Goal: Task Accomplishment & Management: Manage account settings

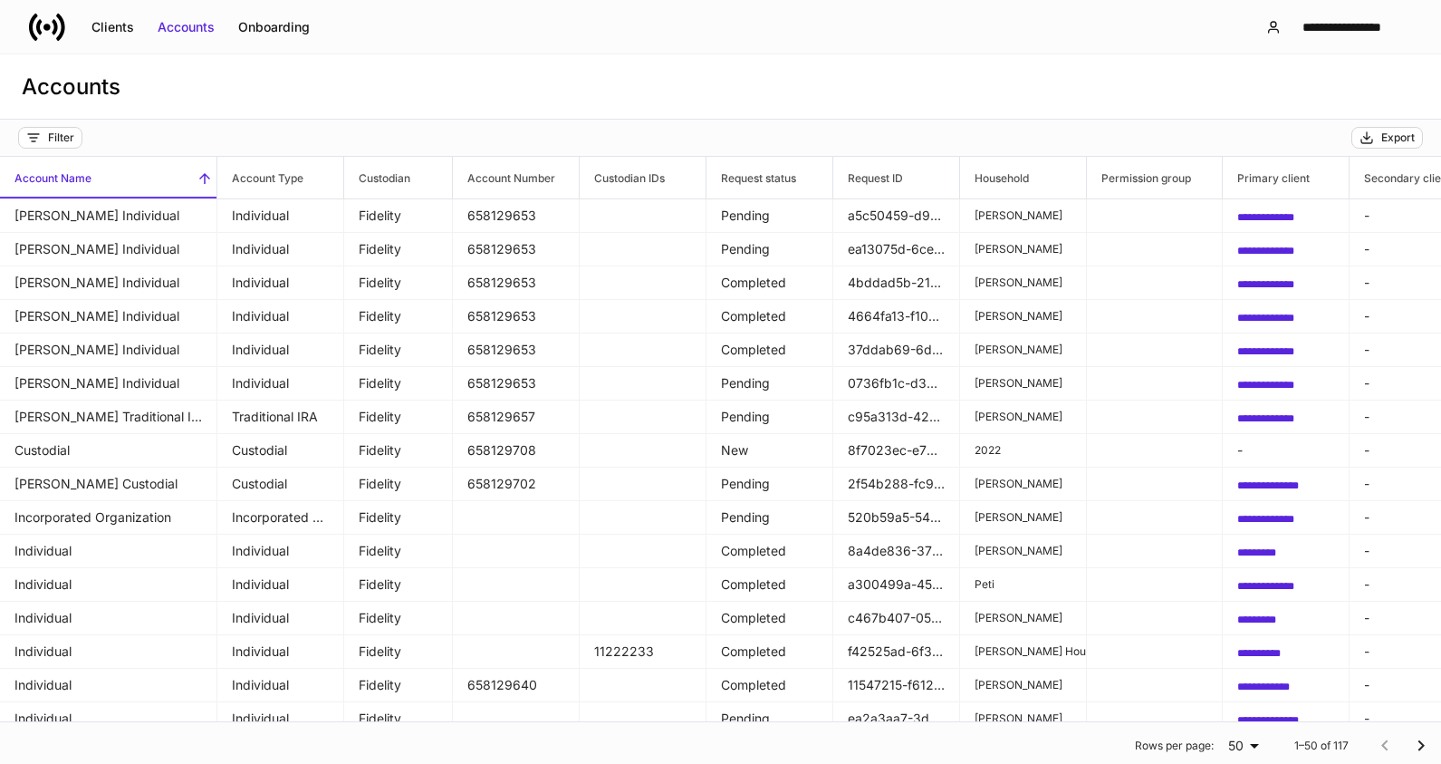
click at [1171, 51] on div "**********" at bounding box center [720, 26] width 1441 height 53
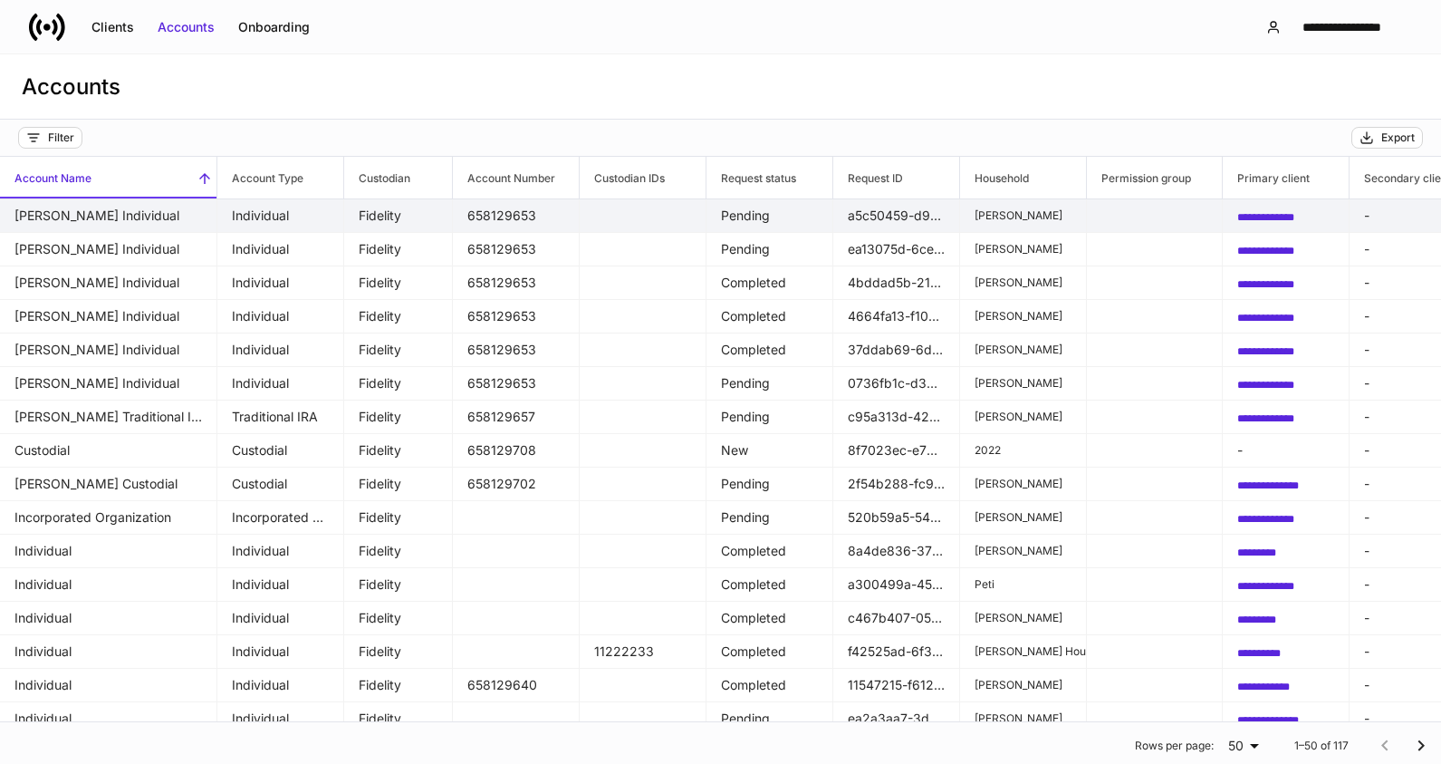
click at [124, 214] on td "[PERSON_NAME] Individual" at bounding box center [108, 216] width 217 height 34
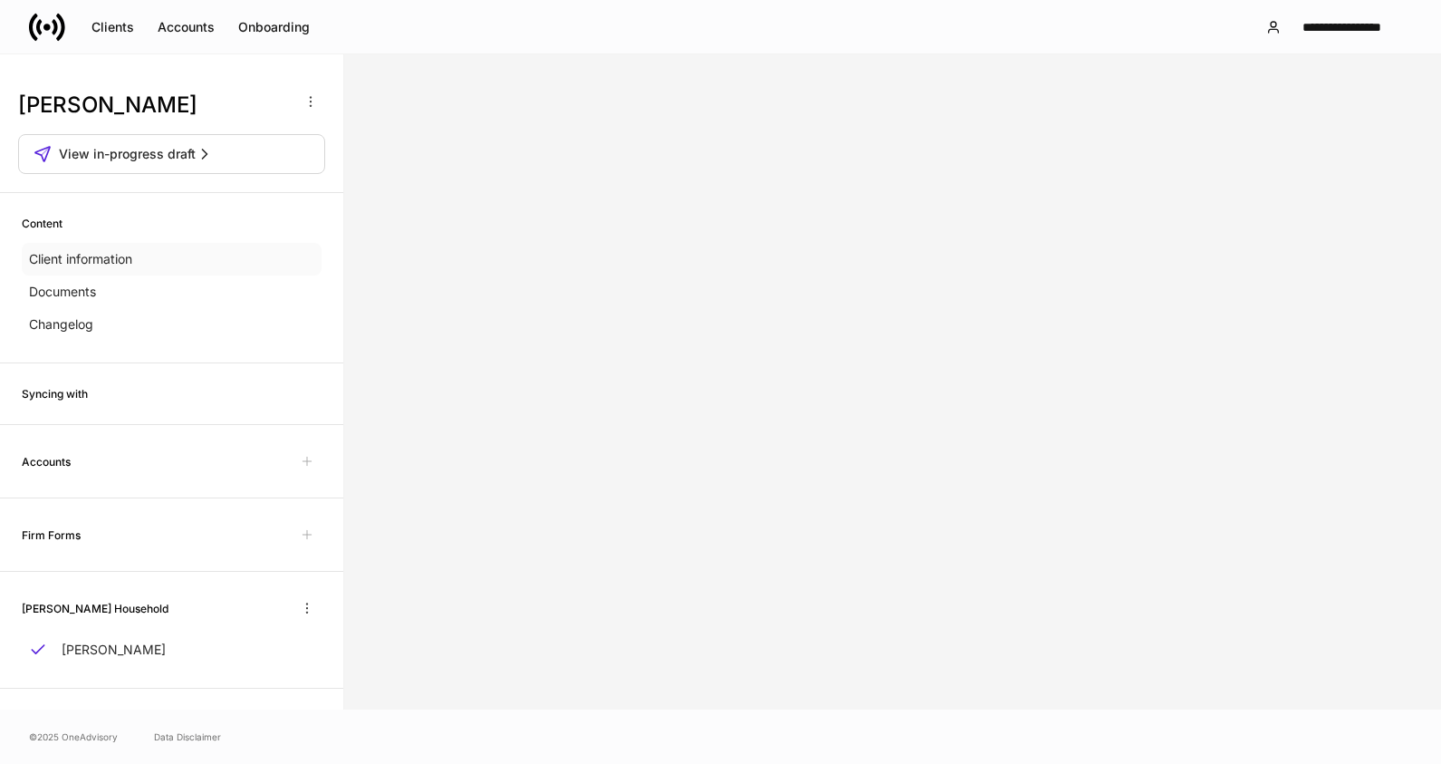
click at [111, 255] on p "Client information" at bounding box center [80, 259] width 103 height 18
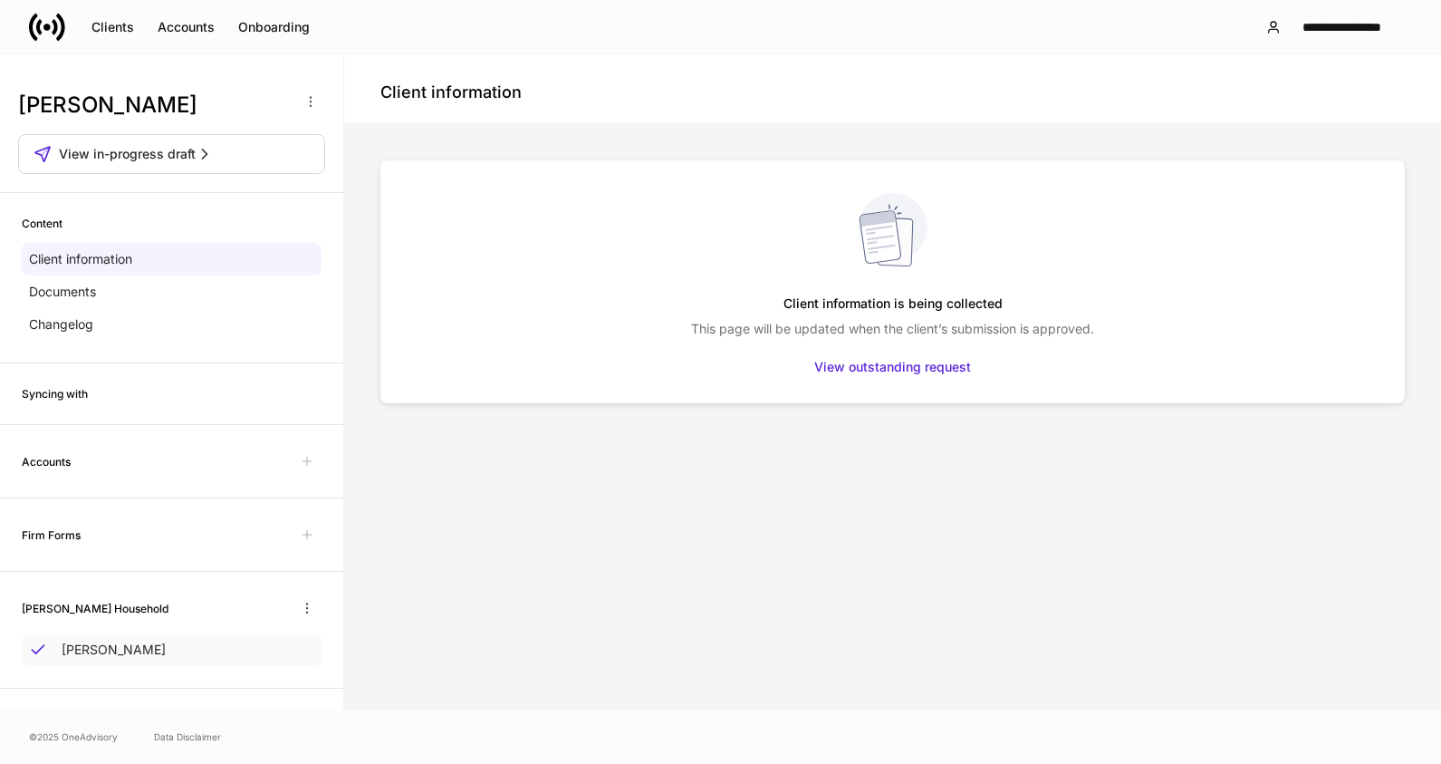
click at [129, 654] on p "[PERSON_NAME]" at bounding box center [114, 650] width 104 height 18
click at [188, 32] on div "Accounts" at bounding box center [186, 27] width 57 height 18
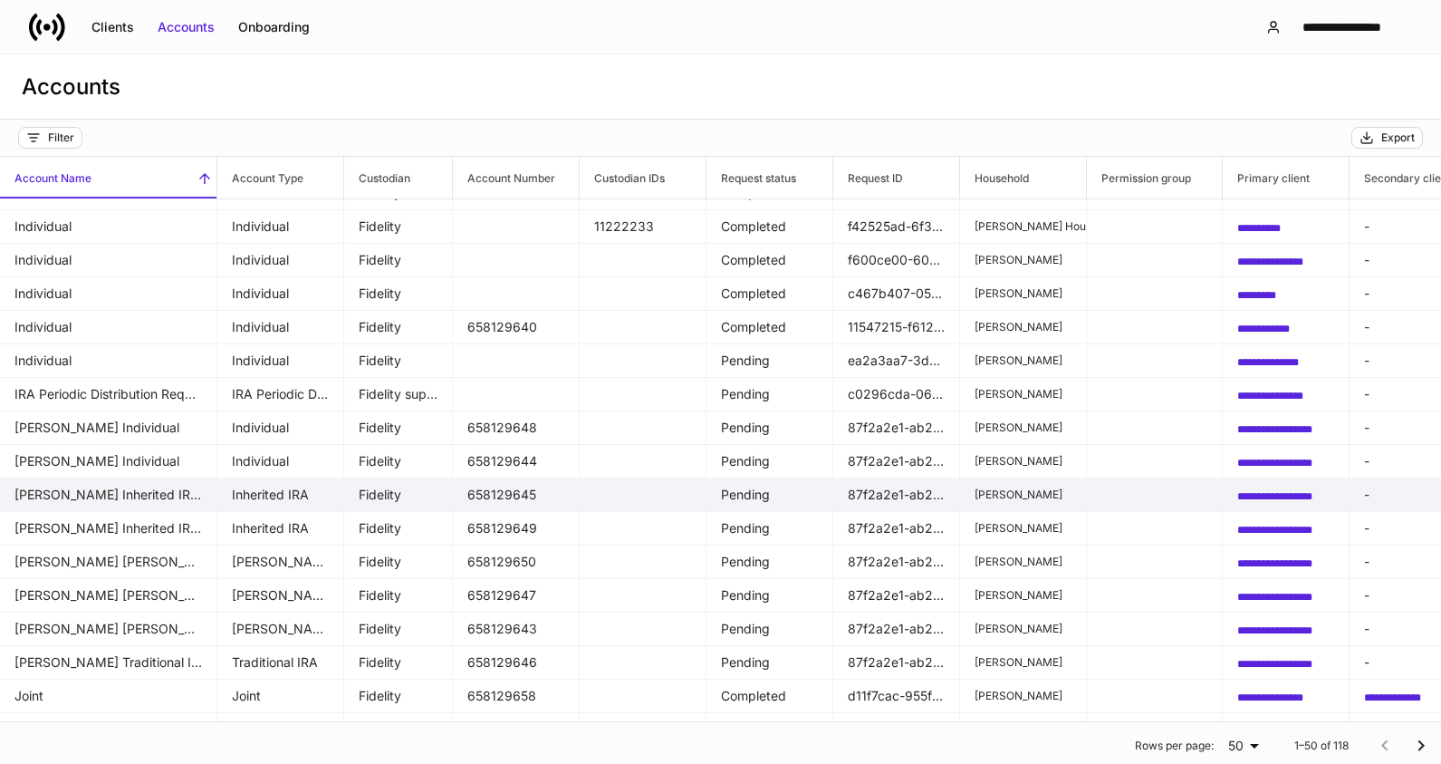
scroll to position [453, 0]
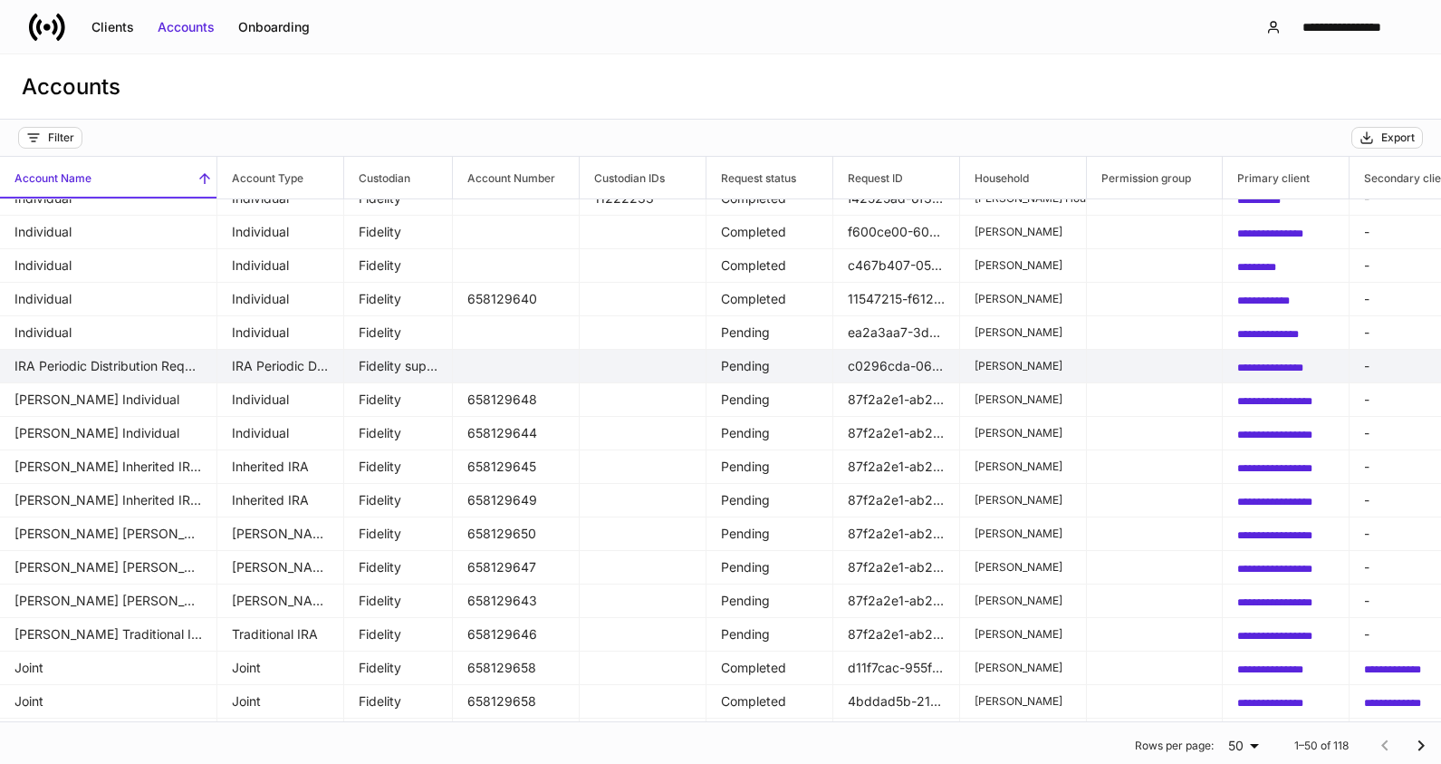
click at [135, 365] on td "IRA Periodic Distribution Request" at bounding box center [108, 367] width 217 height 34
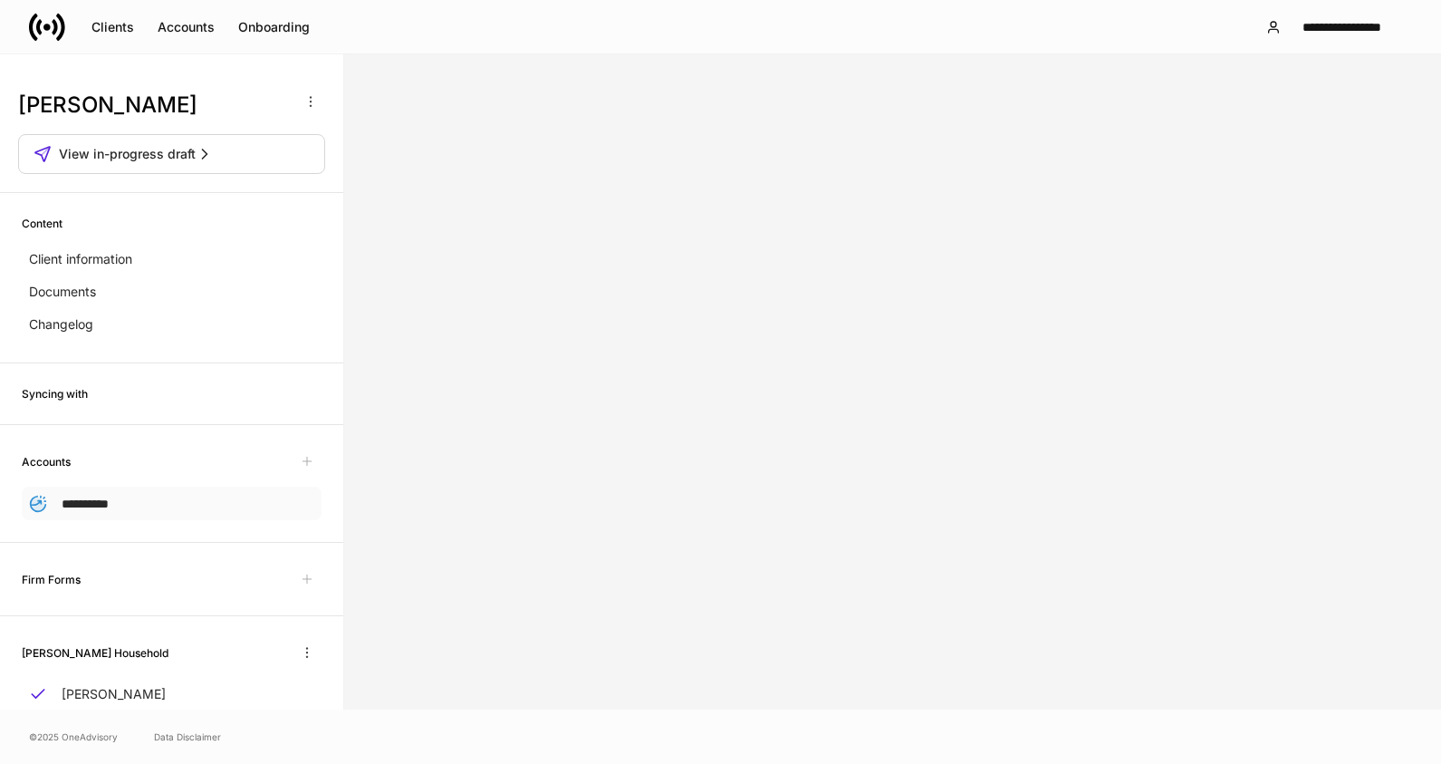
click at [101, 504] on span "**********" at bounding box center [85, 503] width 47 height 13
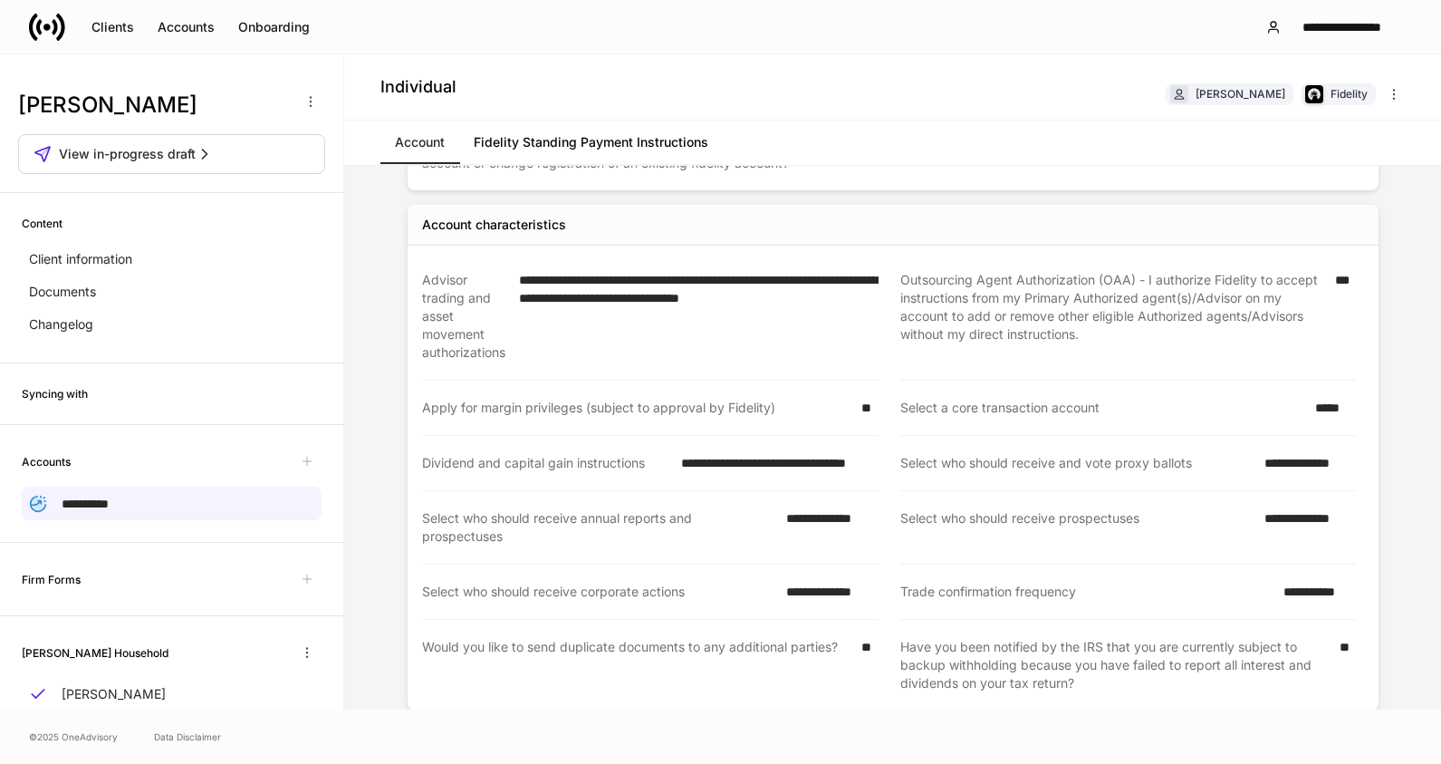
scroll to position [448, 0]
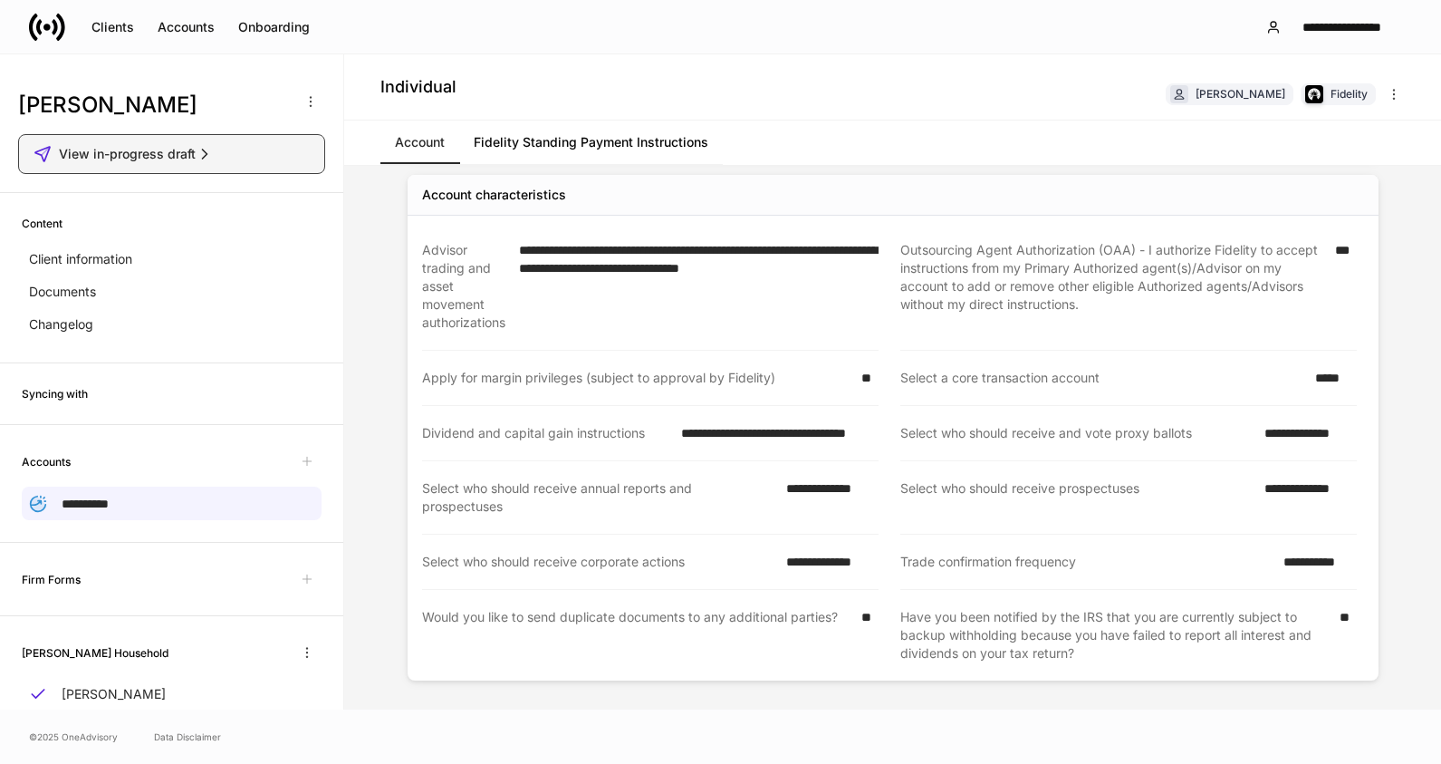
click at [120, 149] on span "View in-progress draft" at bounding box center [127, 154] width 137 height 18
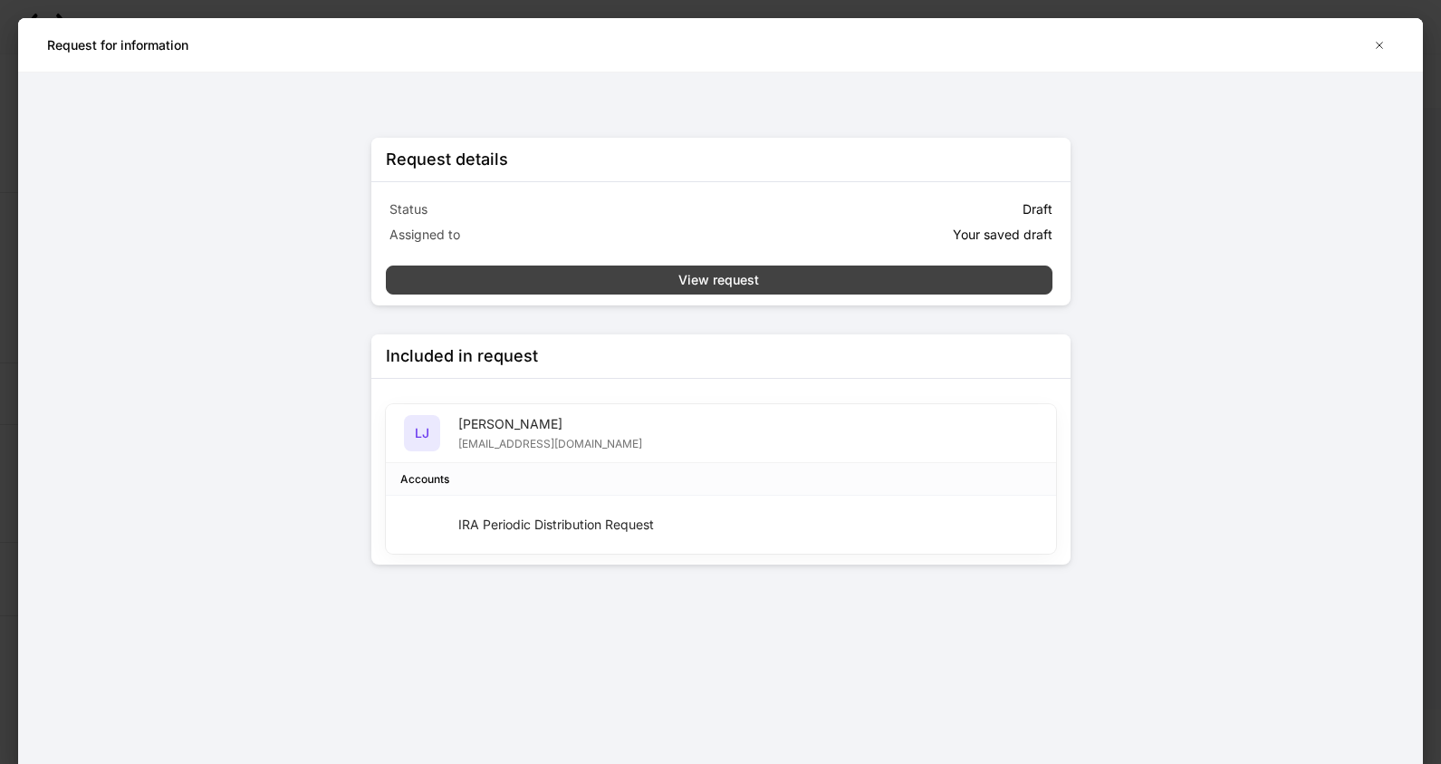
click at [716, 280] on div "View request" at bounding box center [719, 280] width 81 height 18
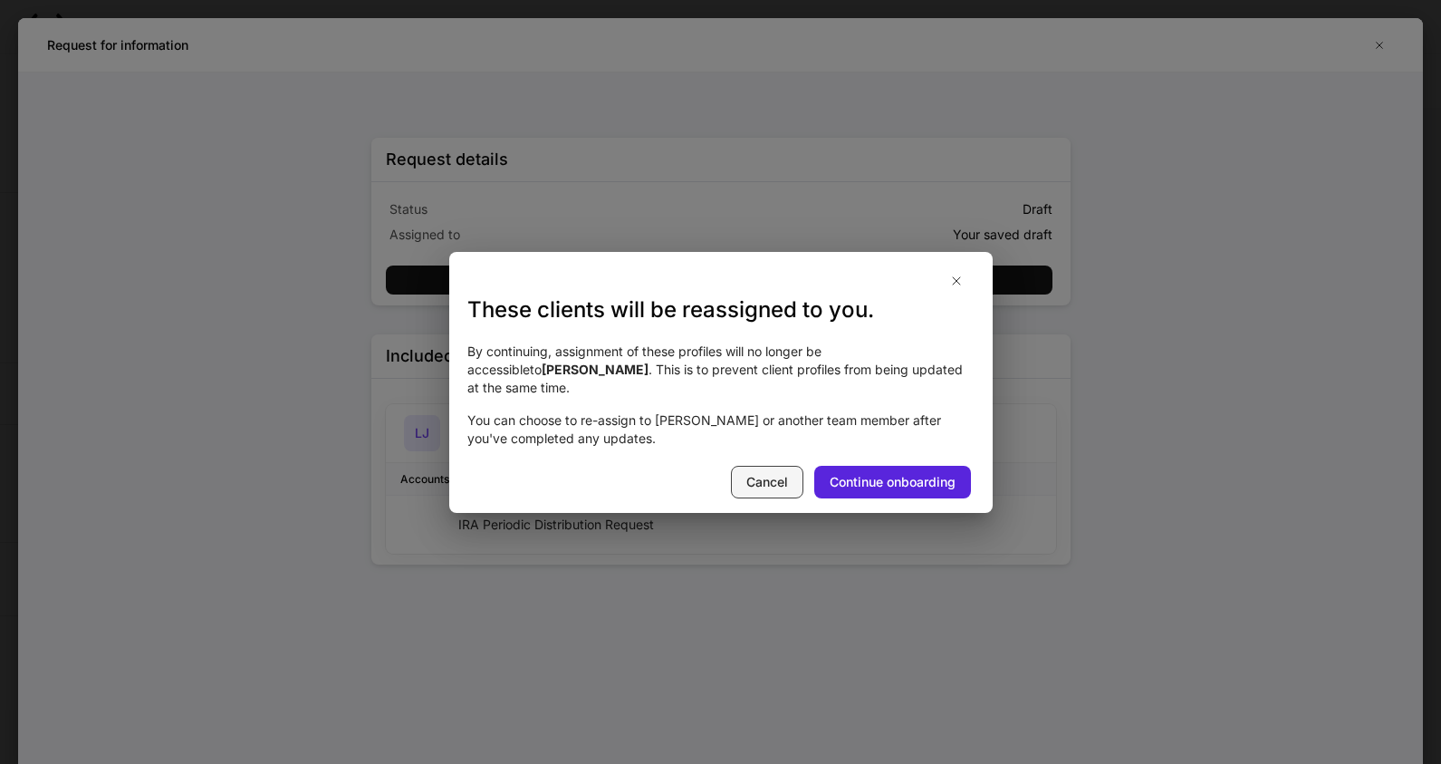
click at [751, 477] on div "Cancel" at bounding box center [768, 482] width 42 height 18
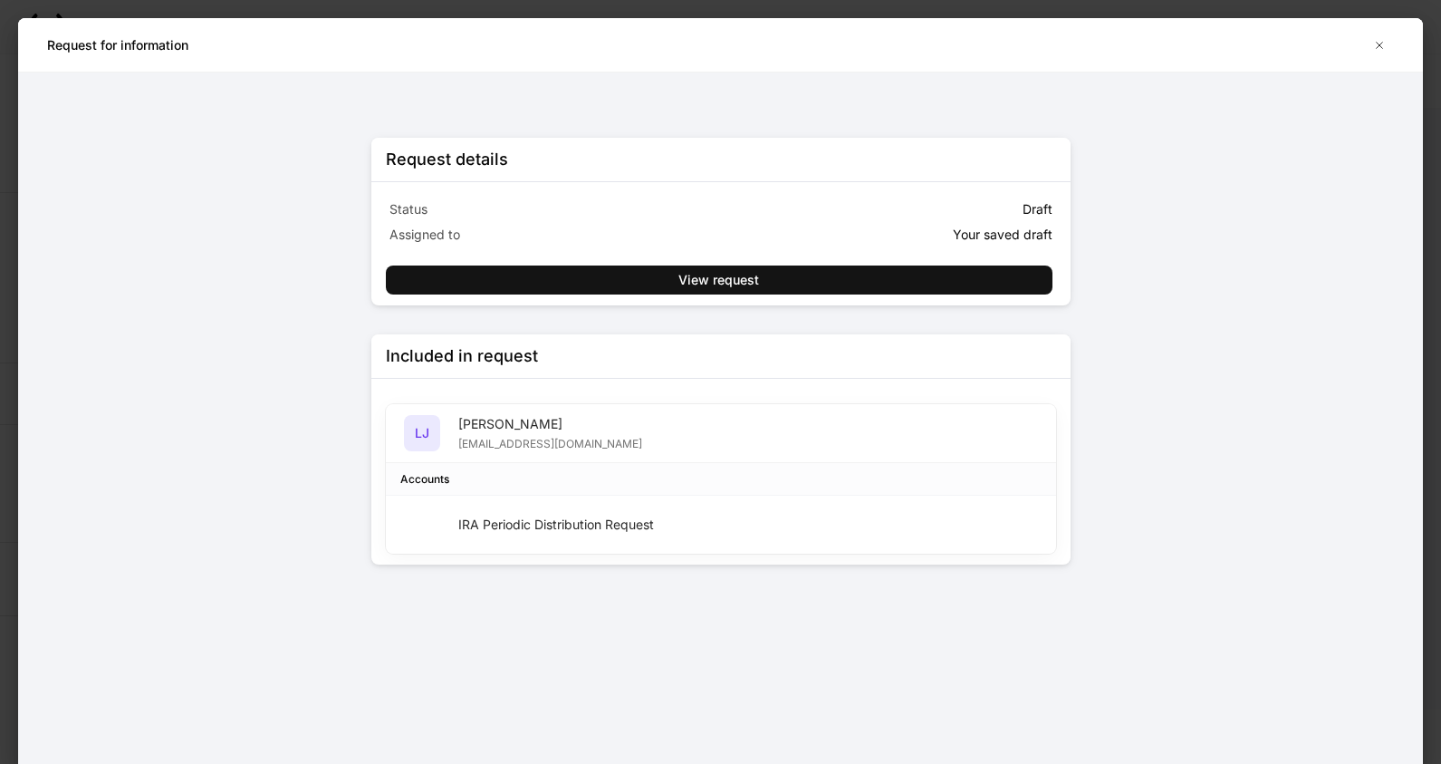
click at [37, 516] on div "Request details Status Draft Assigned to Your saved draft View request Included…" at bounding box center [720, 417] width 1405 height 691
click at [1383, 48] on icon "button" at bounding box center [1380, 45] width 6 height 6
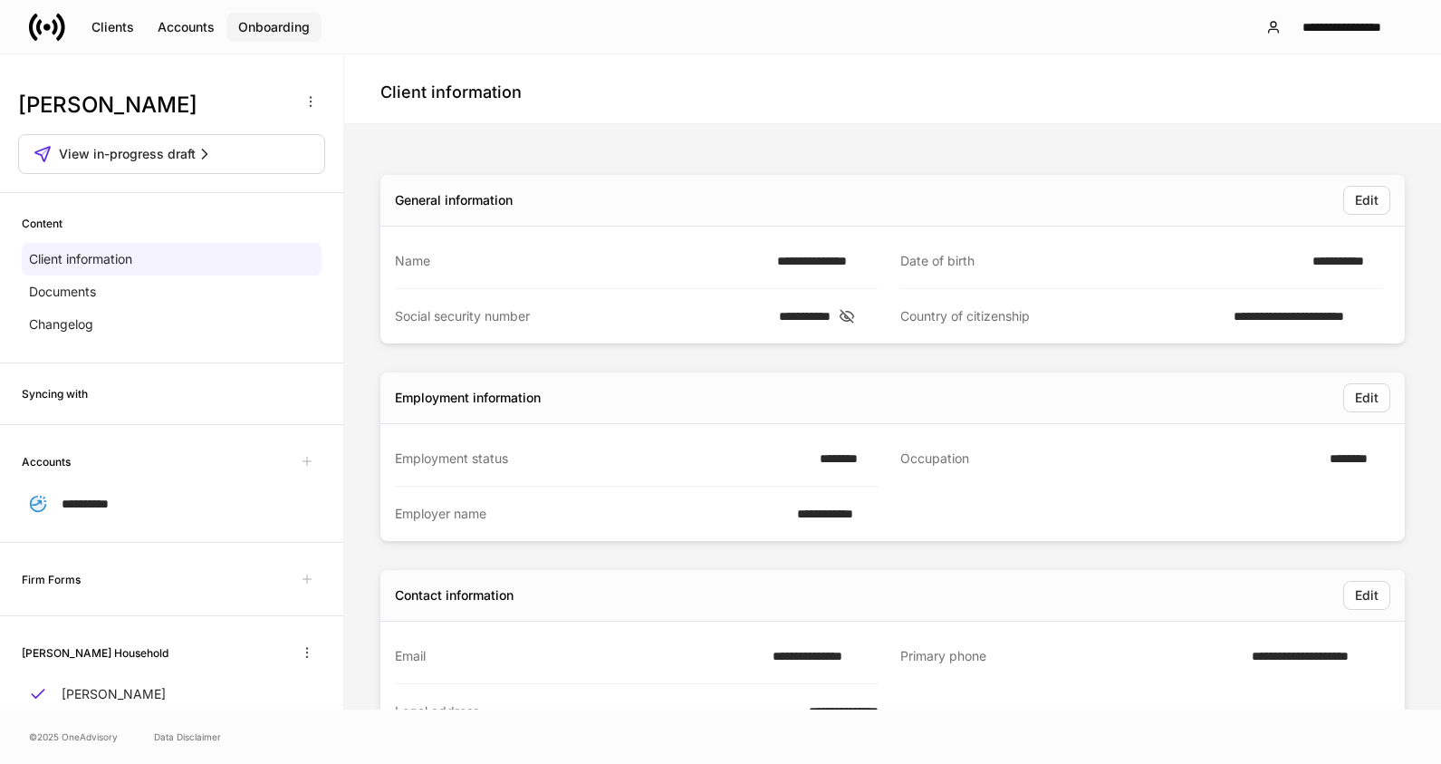
click at [279, 16] on button "Onboarding" at bounding box center [274, 27] width 95 height 29
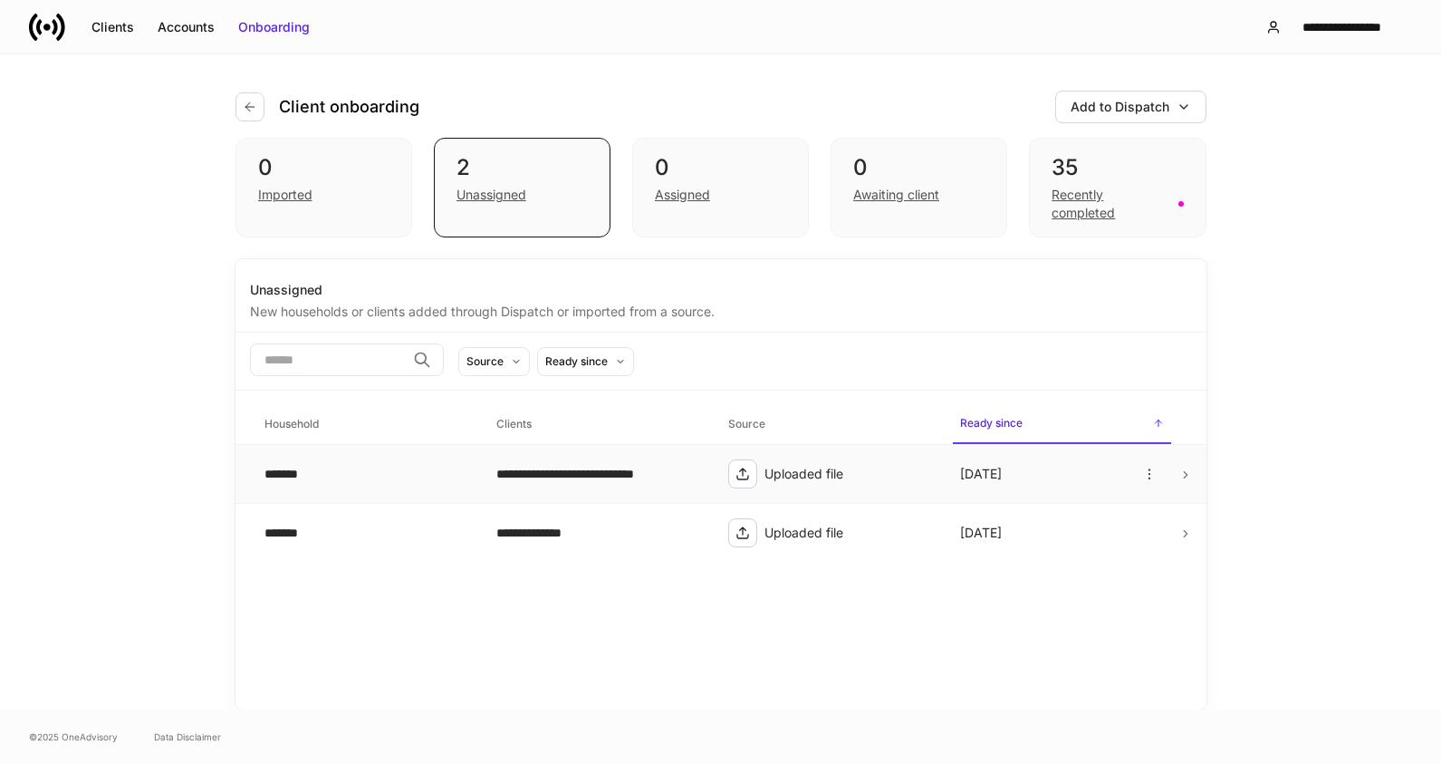
click at [983, 468] on p "[DATE]" at bounding box center [981, 474] width 42 height 18
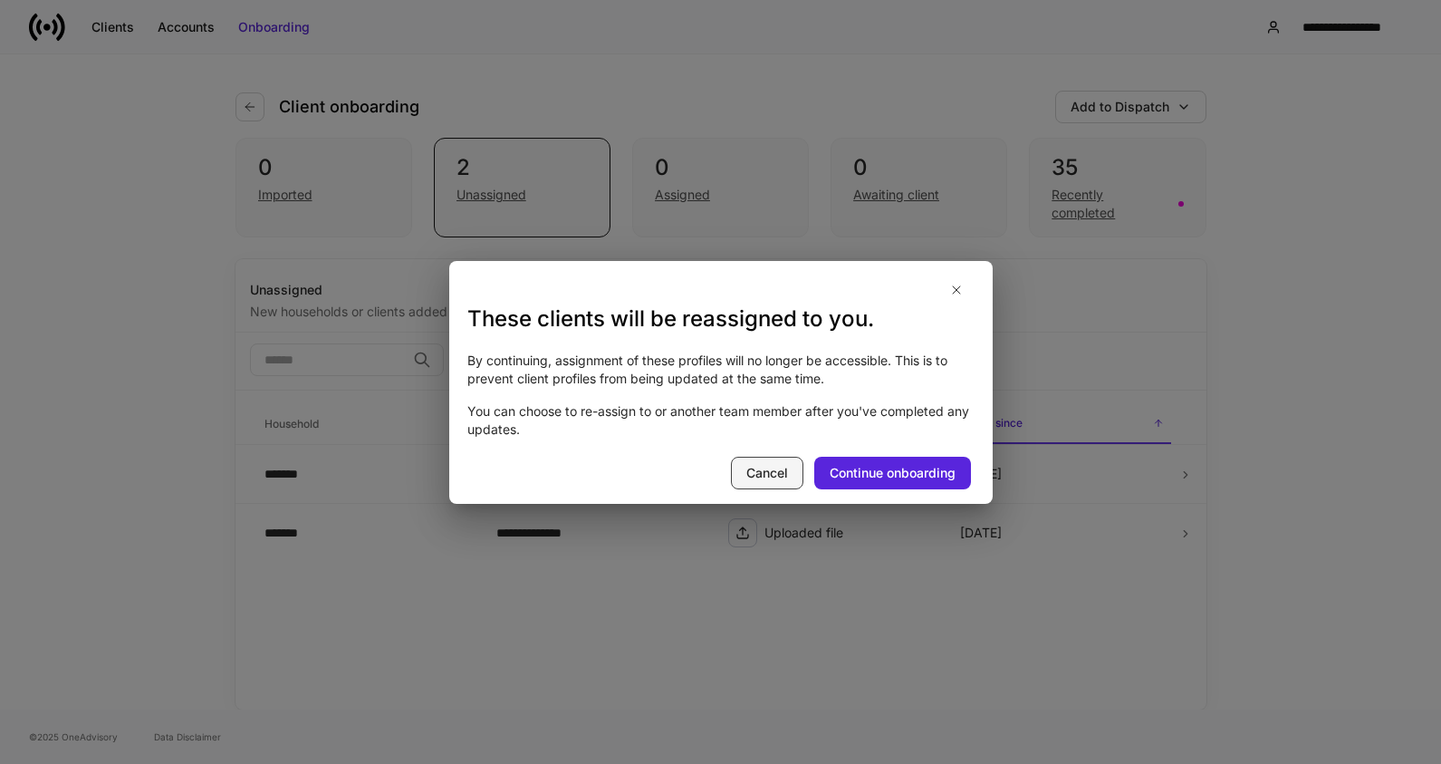
click at [753, 471] on div "Cancel" at bounding box center [768, 473] width 42 height 18
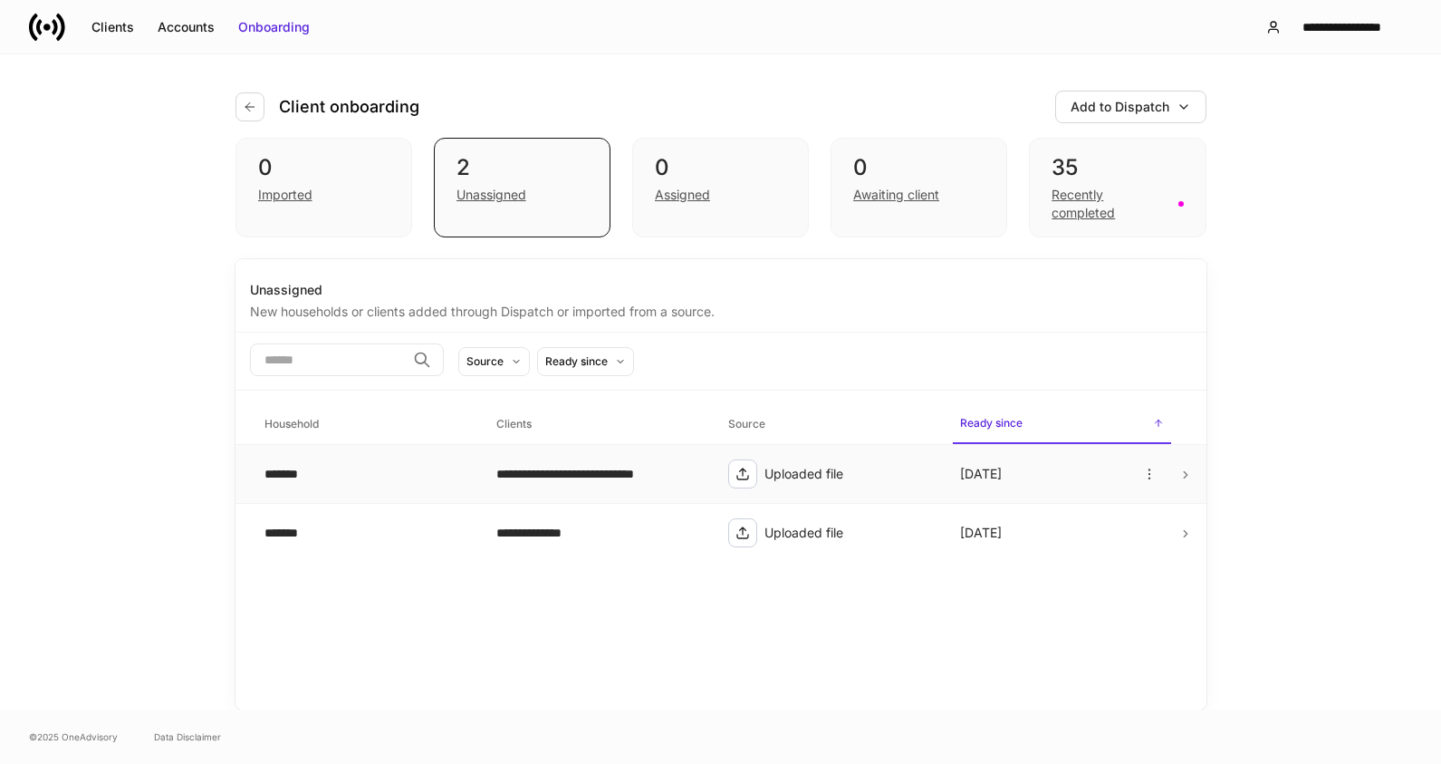
click at [294, 461] on td "*******" at bounding box center [366, 474] width 232 height 59
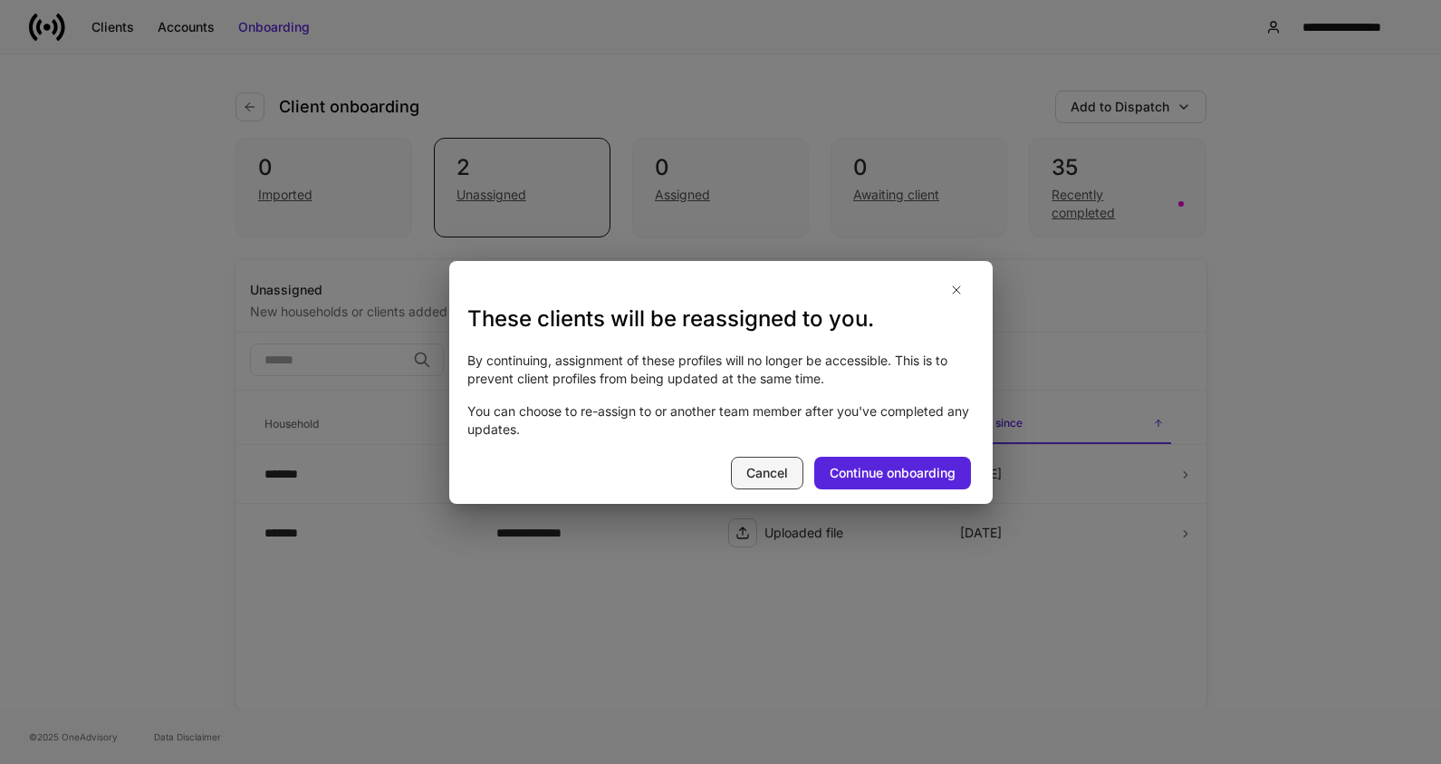
click at [753, 477] on div "Cancel" at bounding box center [768, 473] width 42 height 18
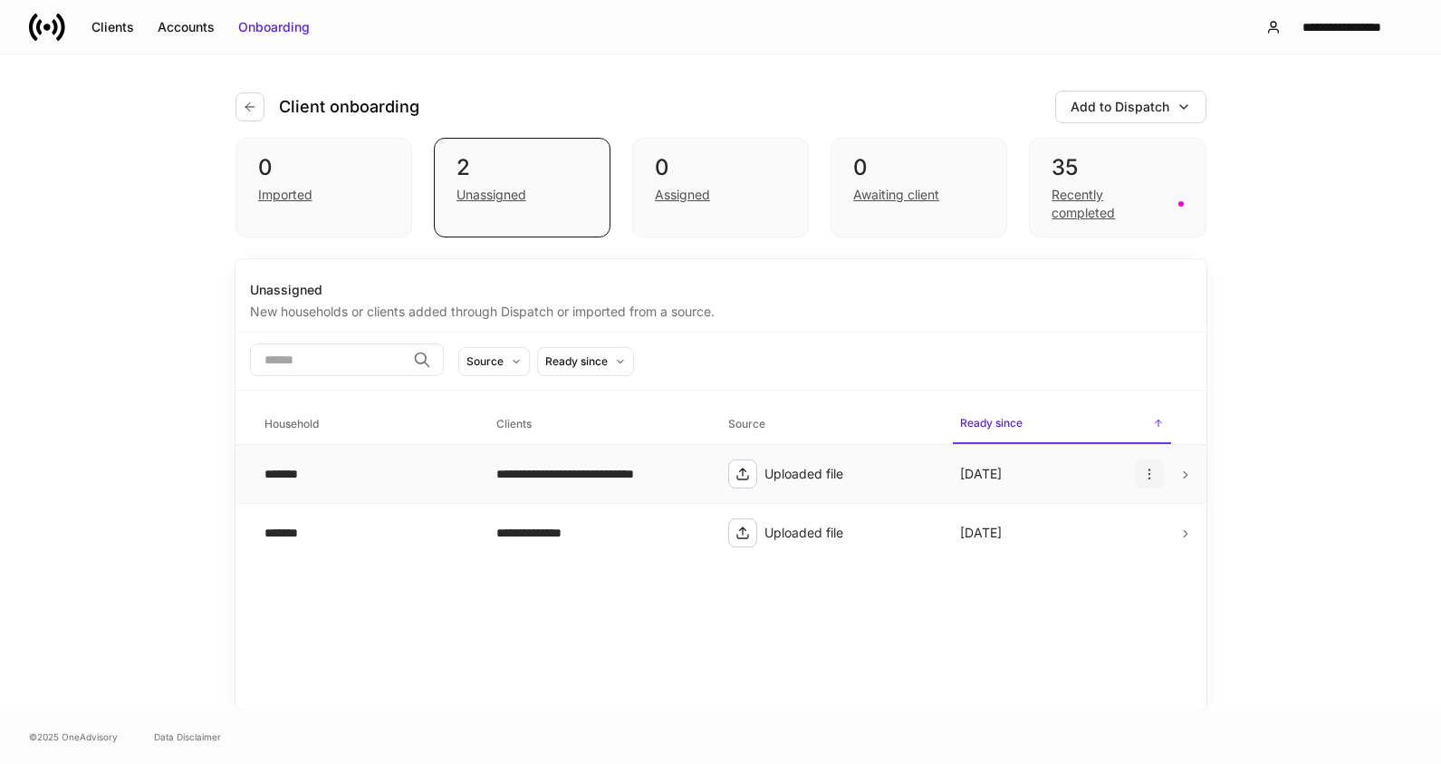
click at [1152, 474] on icon "button" at bounding box center [1149, 474] width 14 height 14
click at [892, 648] on div at bounding box center [720, 382] width 1441 height 764
click at [883, 199] on div "Awaiting client" at bounding box center [896, 195] width 86 height 18
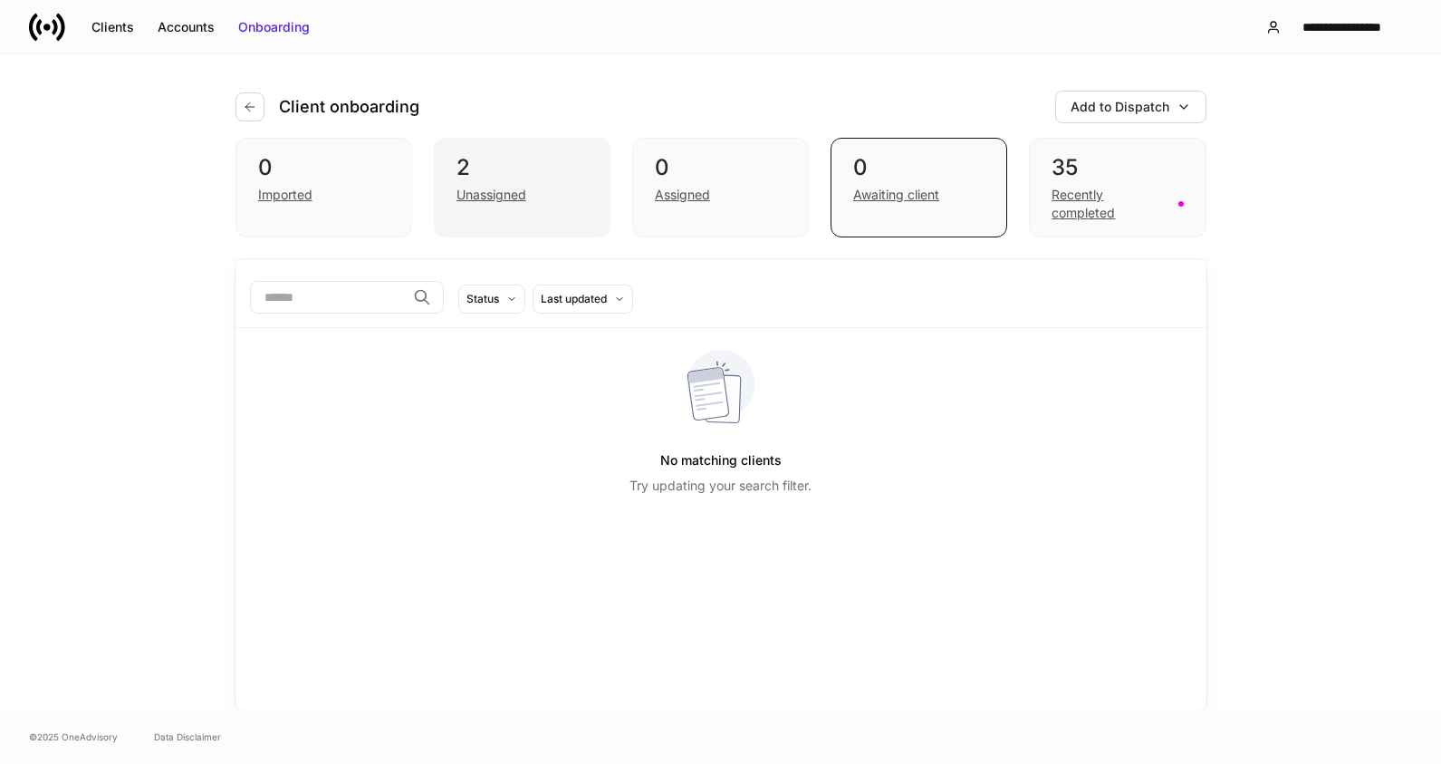
click at [517, 198] on div "Unassigned" at bounding box center [492, 195] width 70 height 18
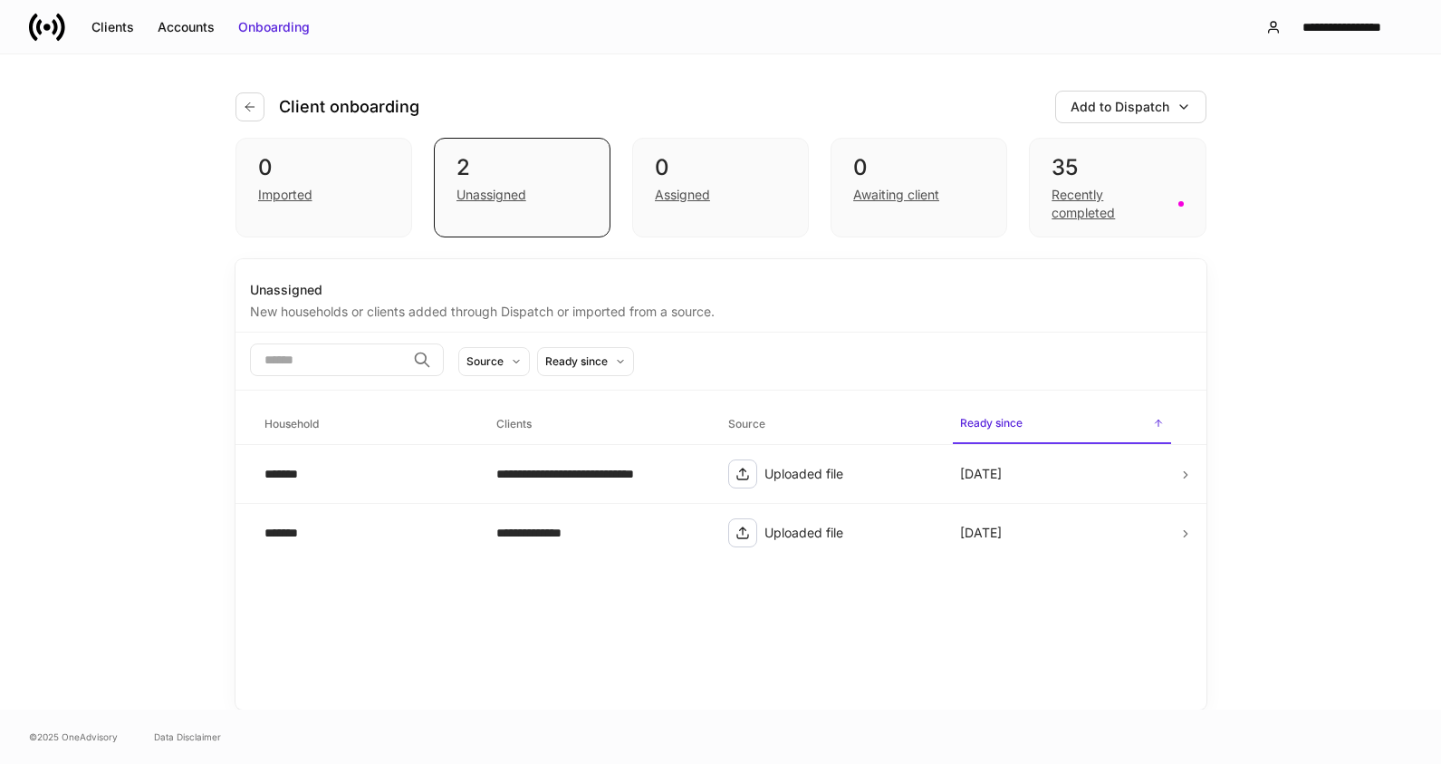
click at [565, 680] on div "**********" at bounding box center [721, 484] width 971 height 450
click at [1183, 471] on icon at bounding box center [1186, 474] width 13 height 13
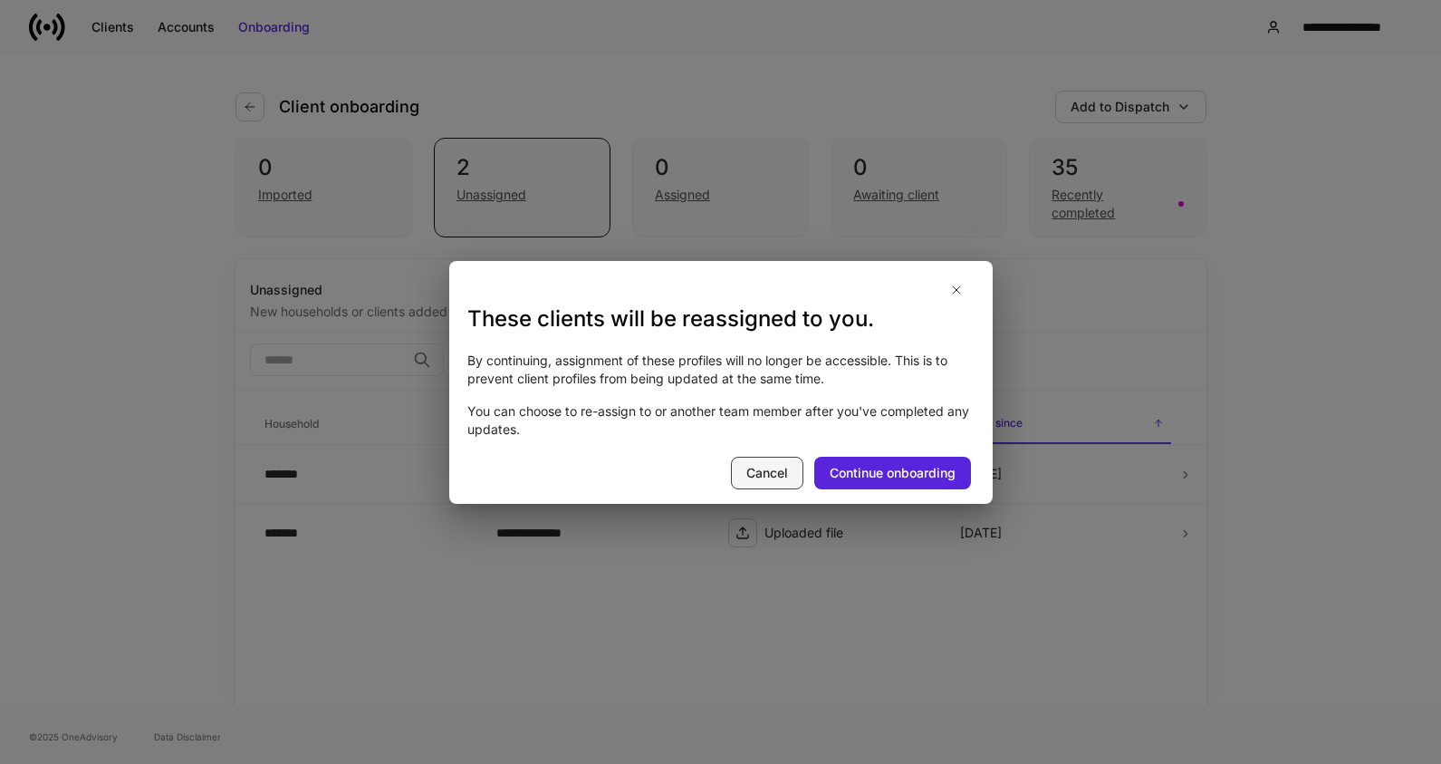
click at [761, 467] on div "Cancel" at bounding box center [768, 473] width 42 height 18
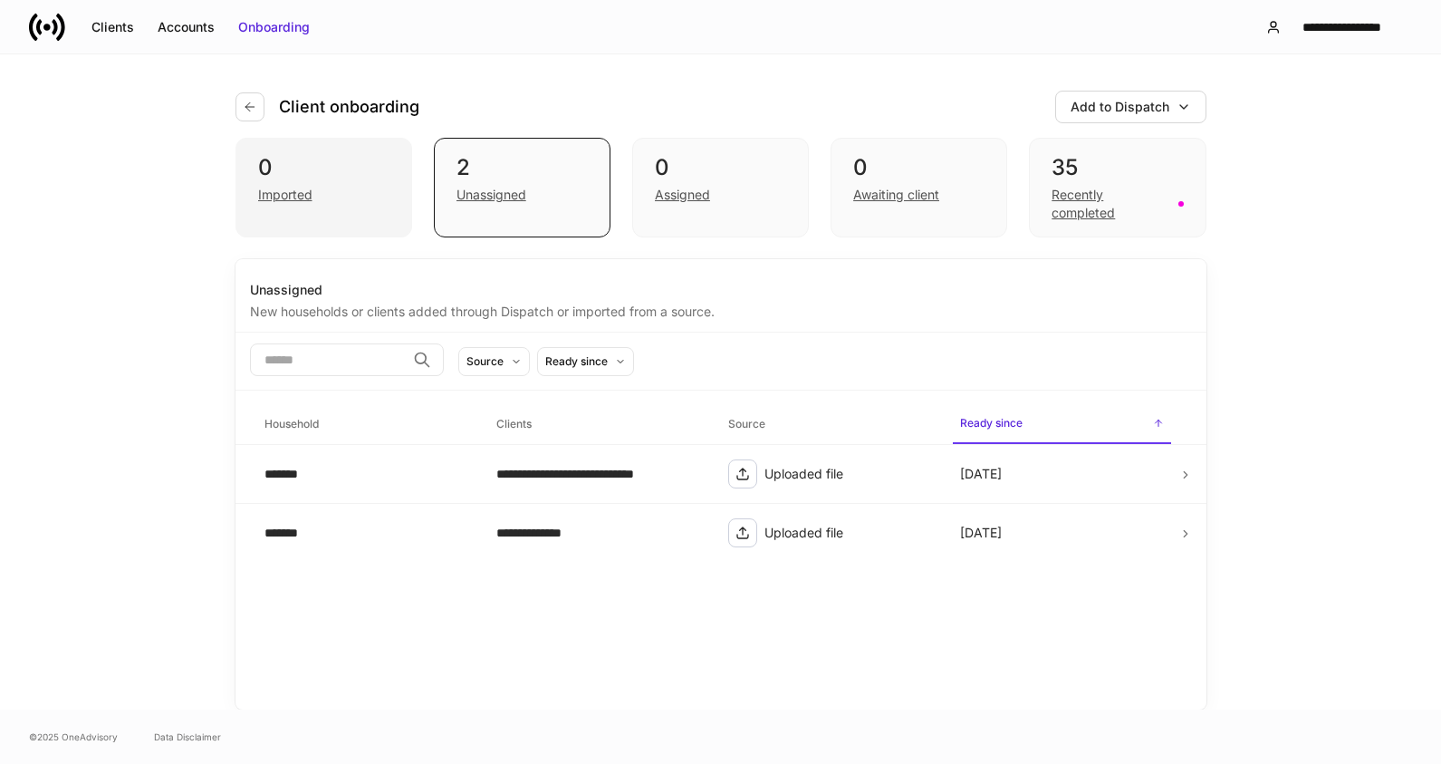
click at [236, 171] on div "0 Imported" at bounding box center [324, 188] width 177 height 100
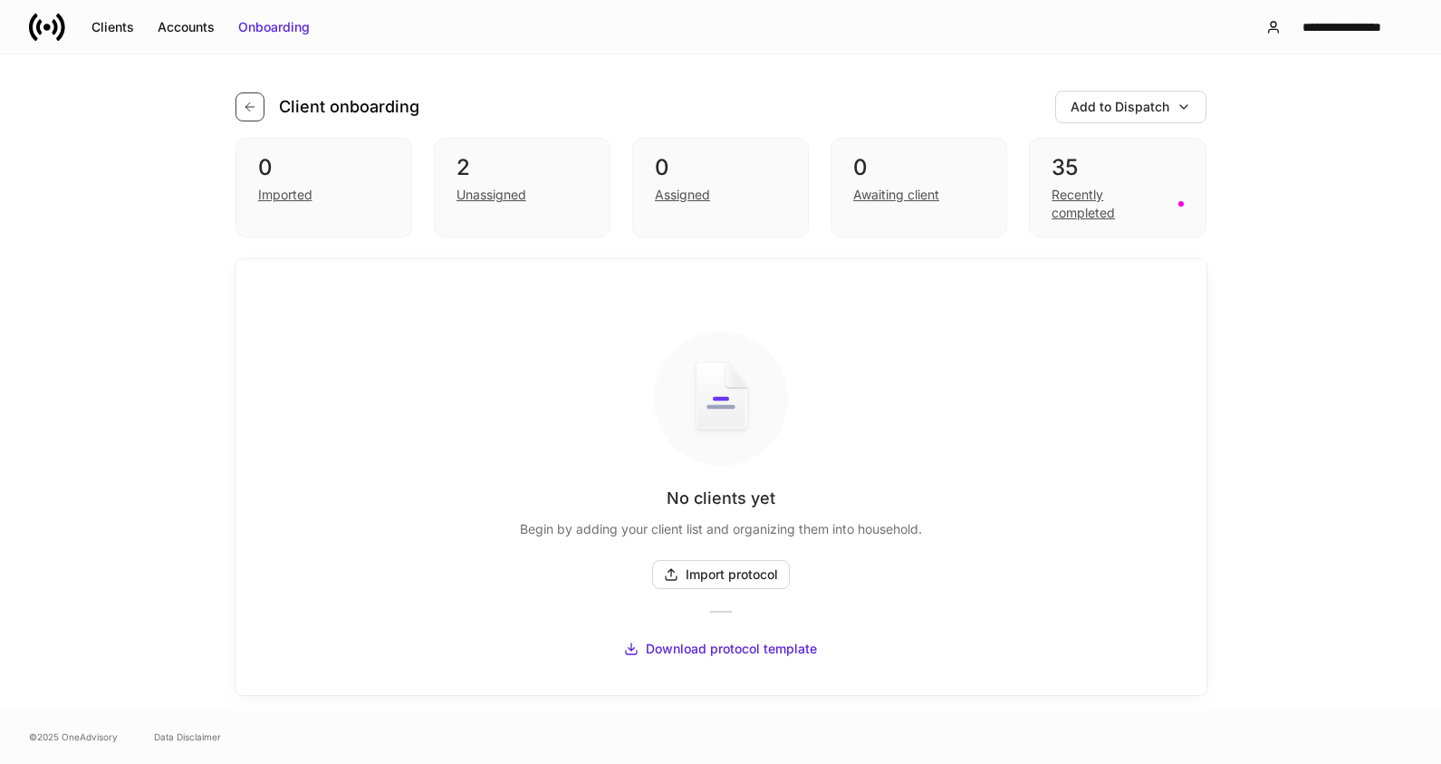
click at [244, 111] on icon "button" at bounding box center [250, 107] width 14 height 14
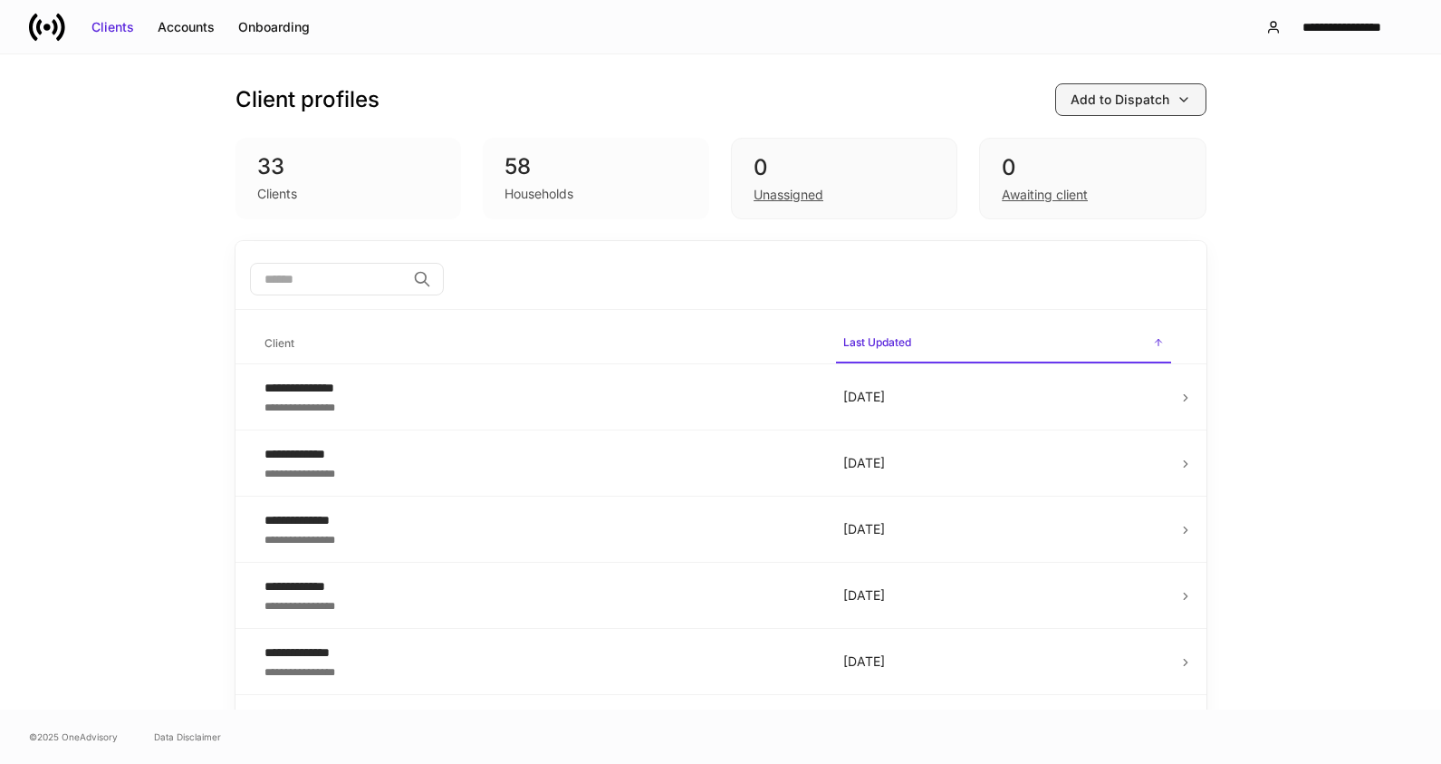
click at [1183, 97] on icon "button" at bounding box center [1184, 99] width 14 height 14
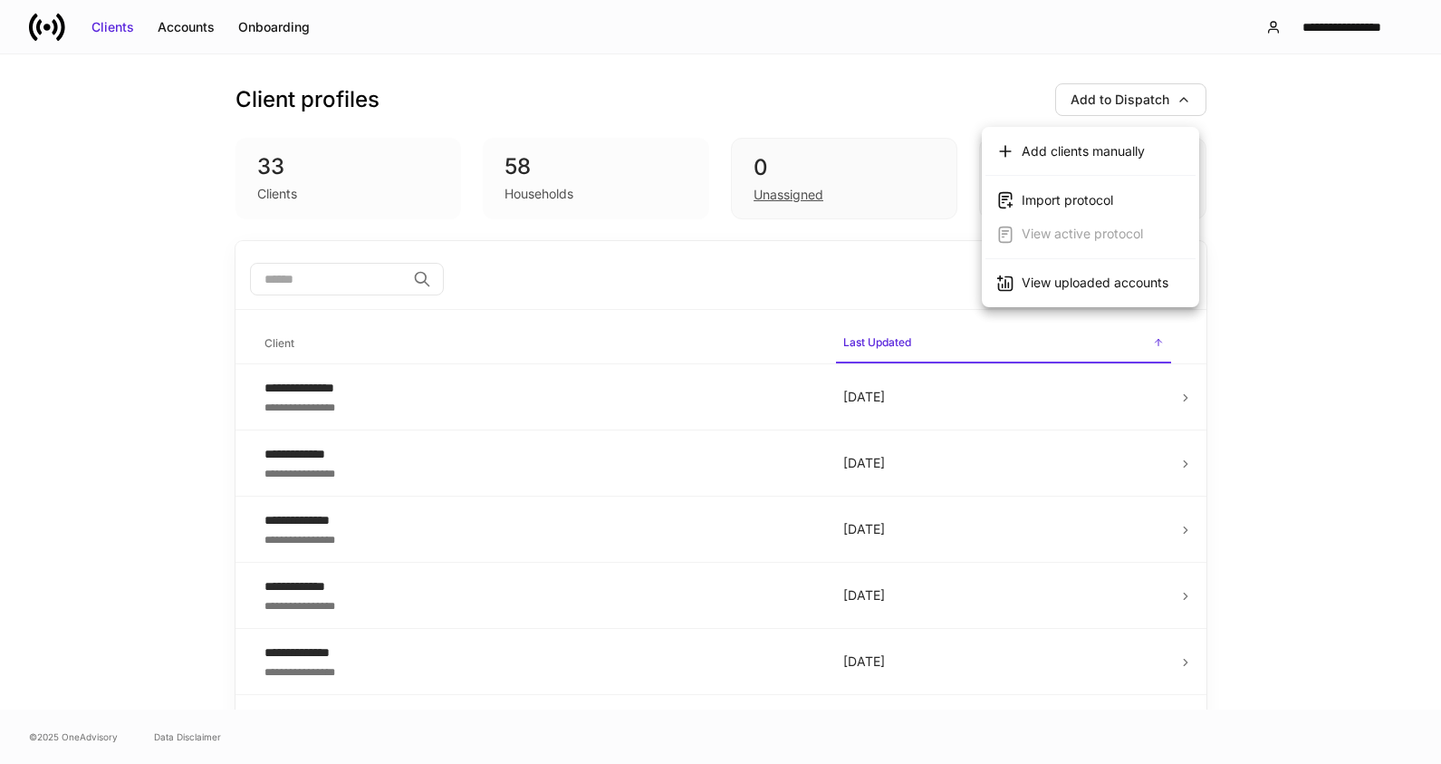
click at [1407, 510] on div at bounding box center [720, 382] width 1441 height 764
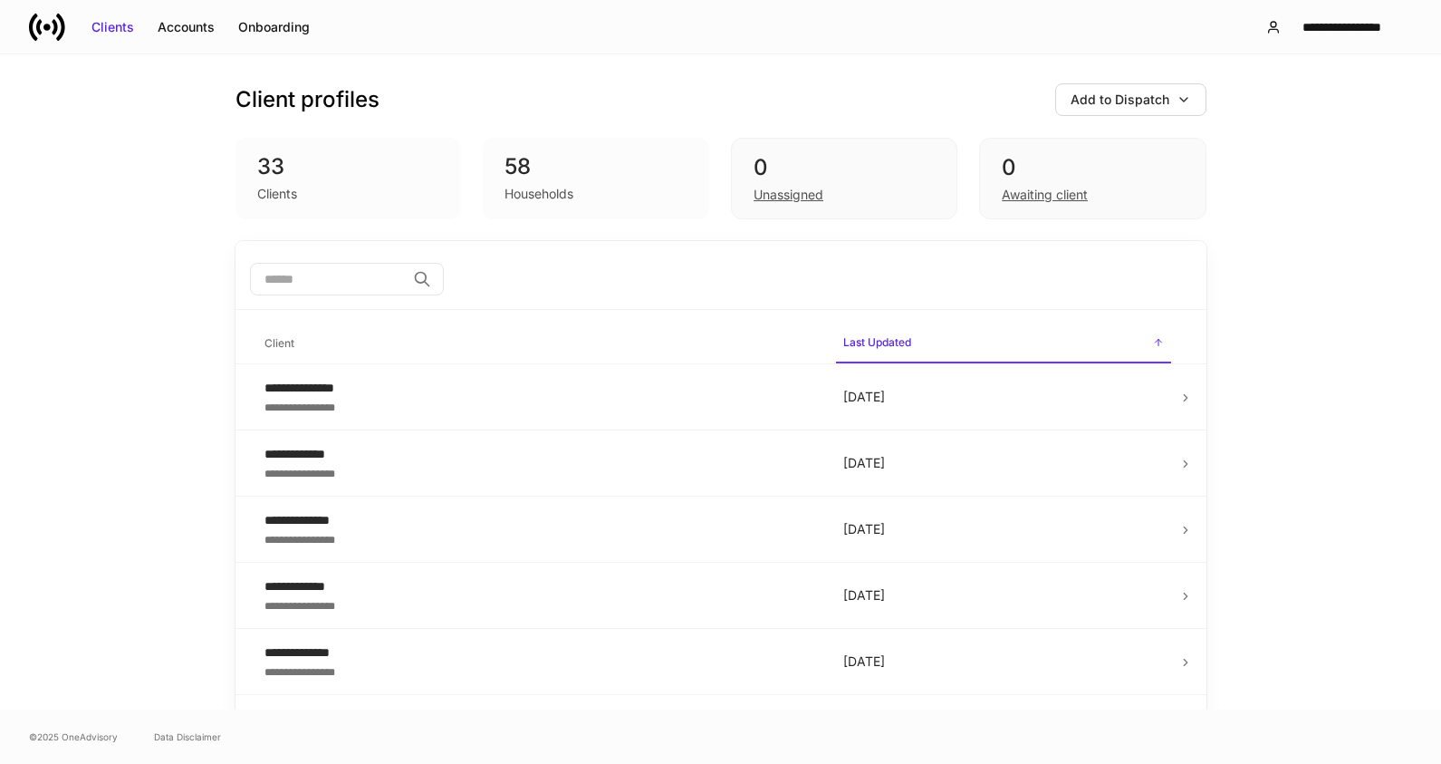
click at [904, 266] on div "​" at bounding box center [721, 280] width 942 height 35
click at [313, 386] on div "**********" at bounding box center [540, 388] width 550 height 18
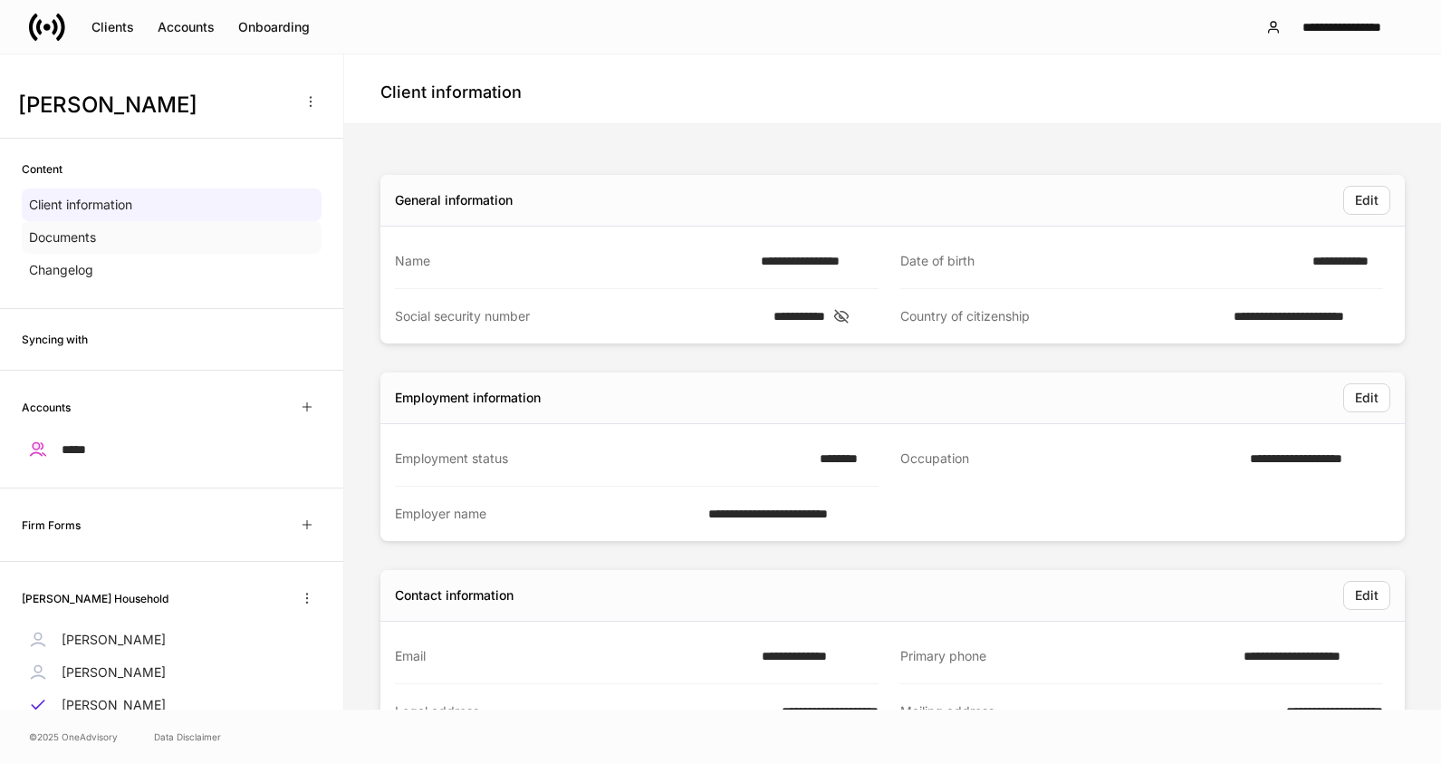
click at [46, 233] on p "Documents" at bounding box center [62, 237] width 67 height 18
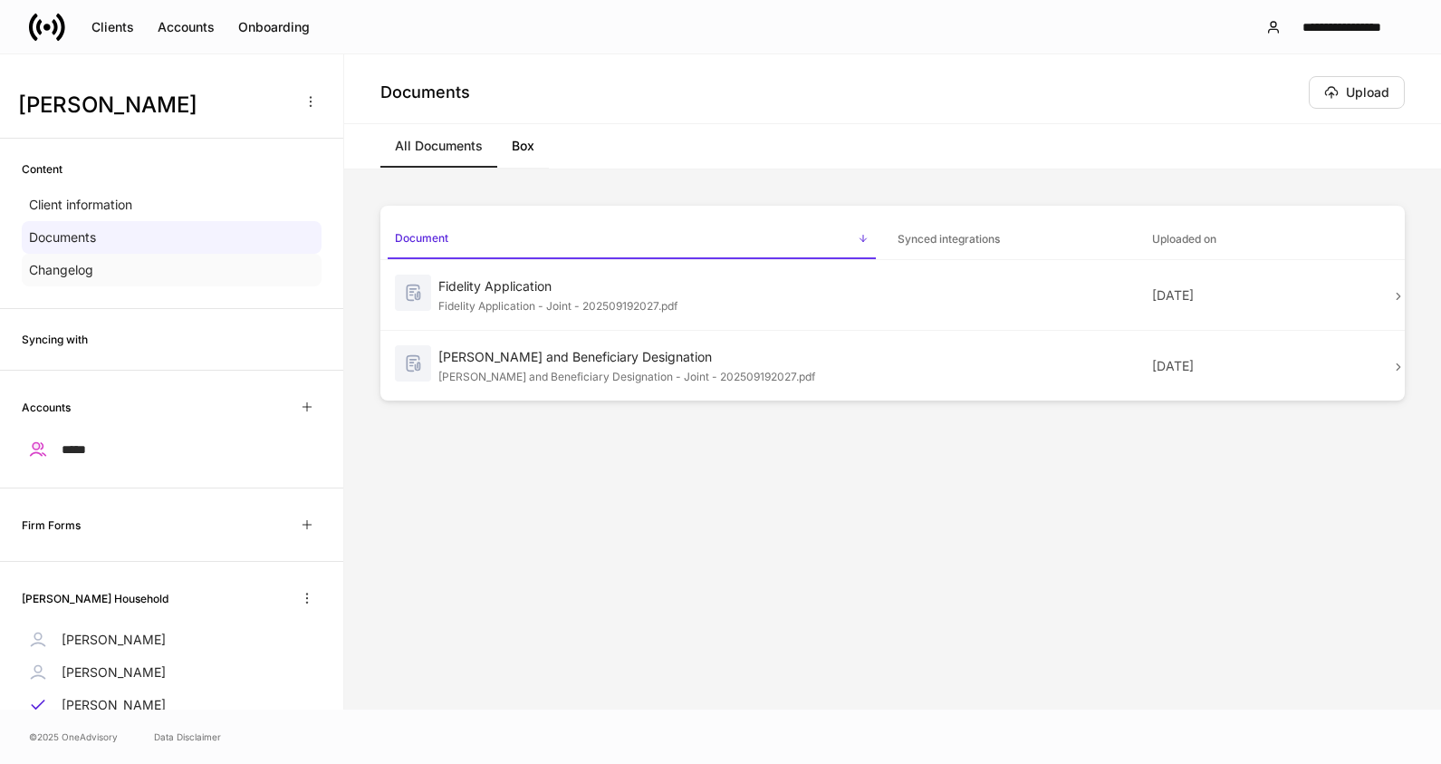
click at [42, 261] on p "Changelog" at bounding box center [61, 270] width 64 height 18
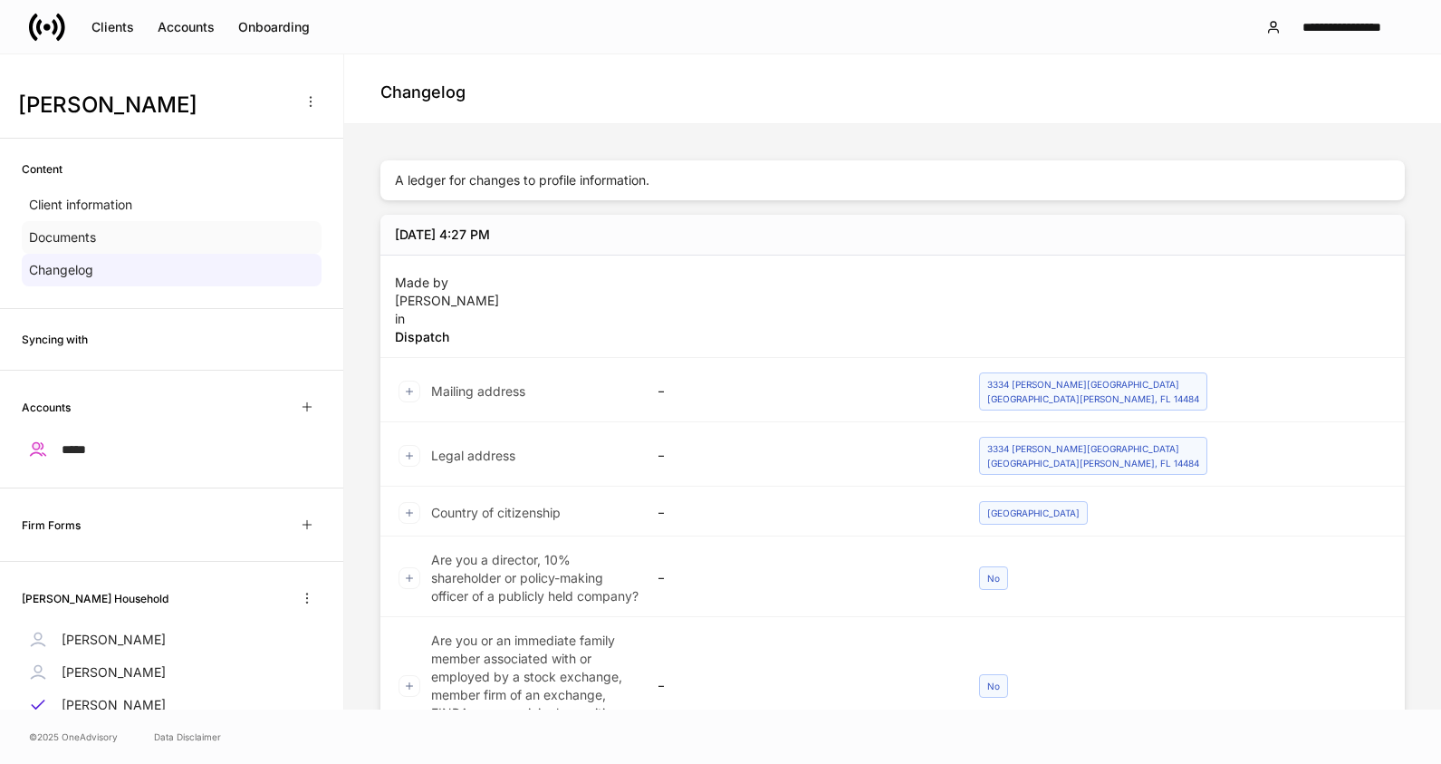
click at [63, 238] on p "Documents" at bounding box center [62, 237] width 67 height 18
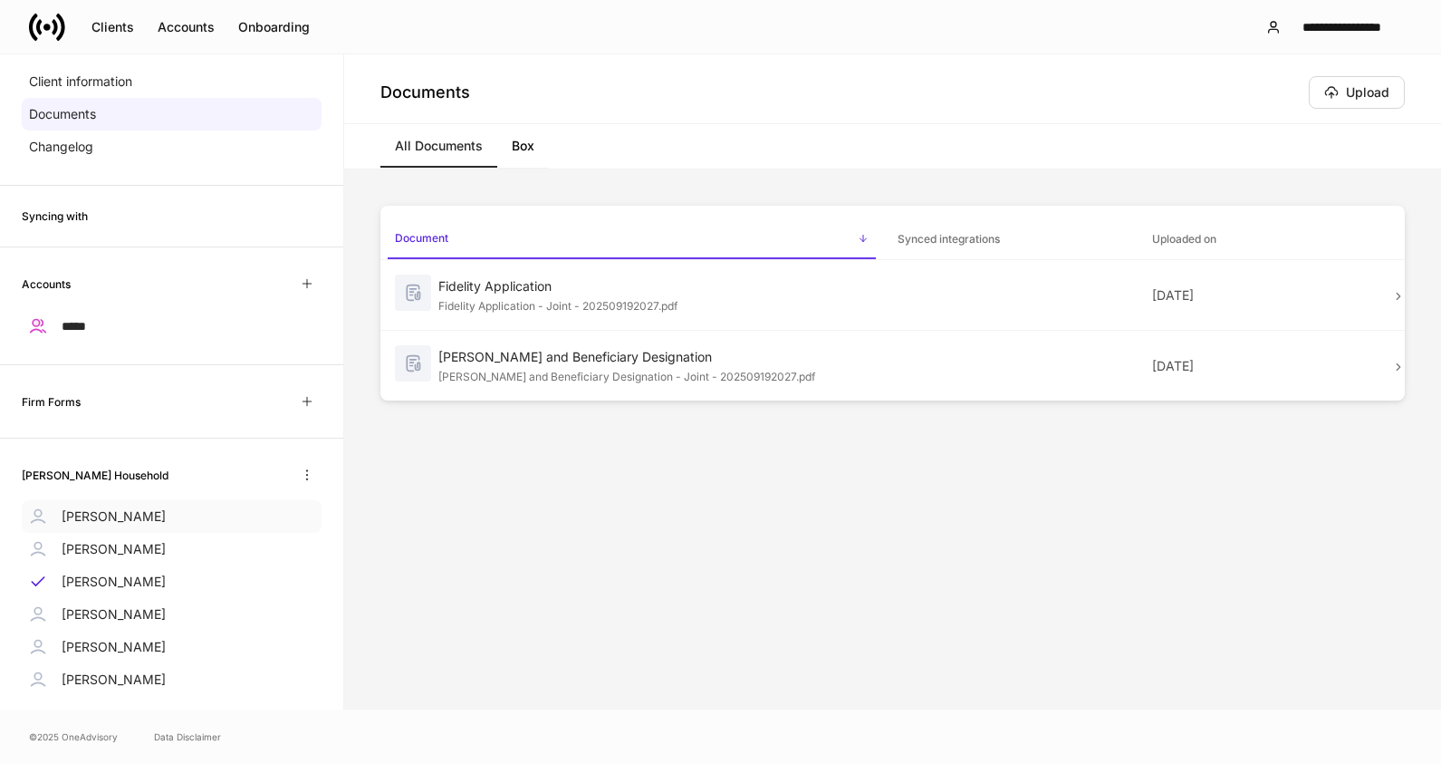
scroll to position [160, 0]
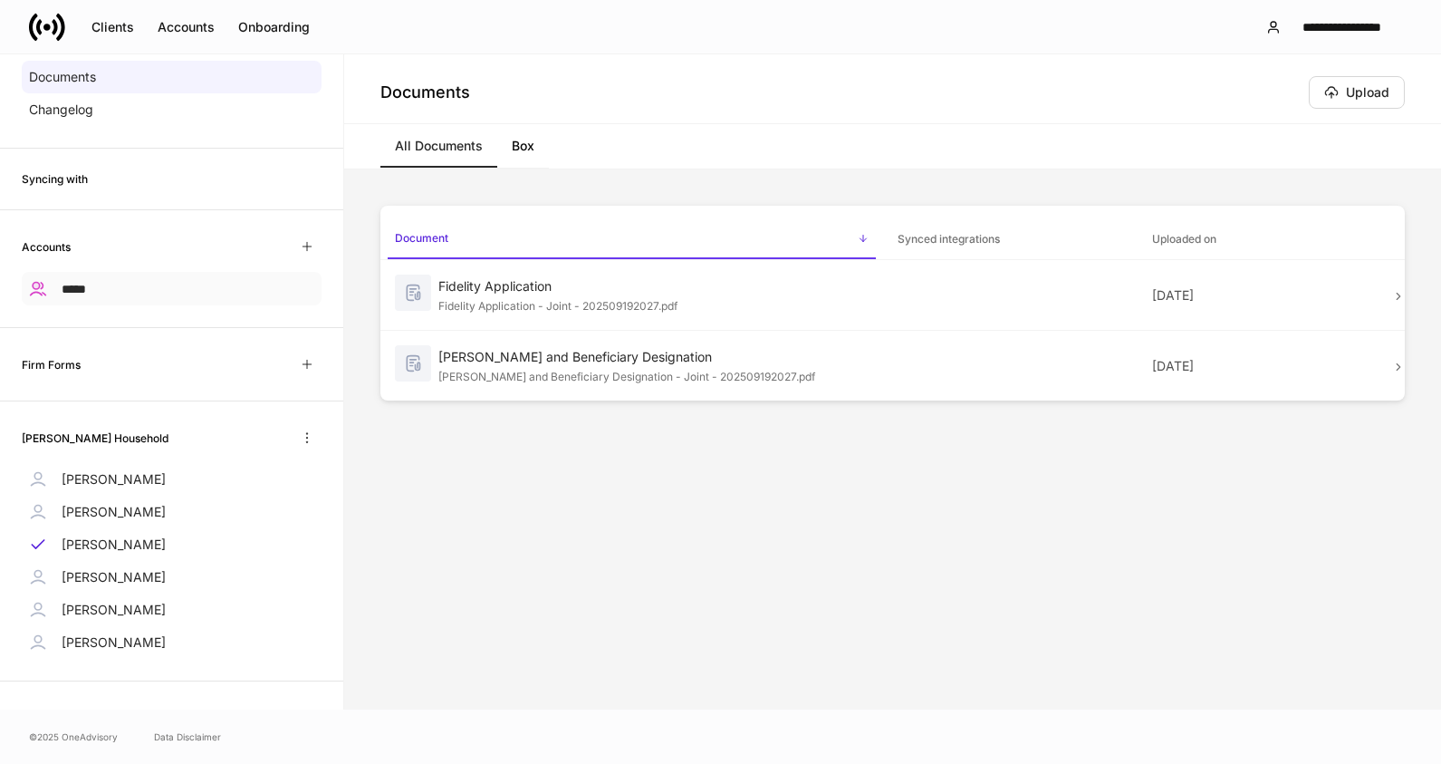
click at [101, 287] on div "*****" at bounding box center [172, 289] width 300 height 34
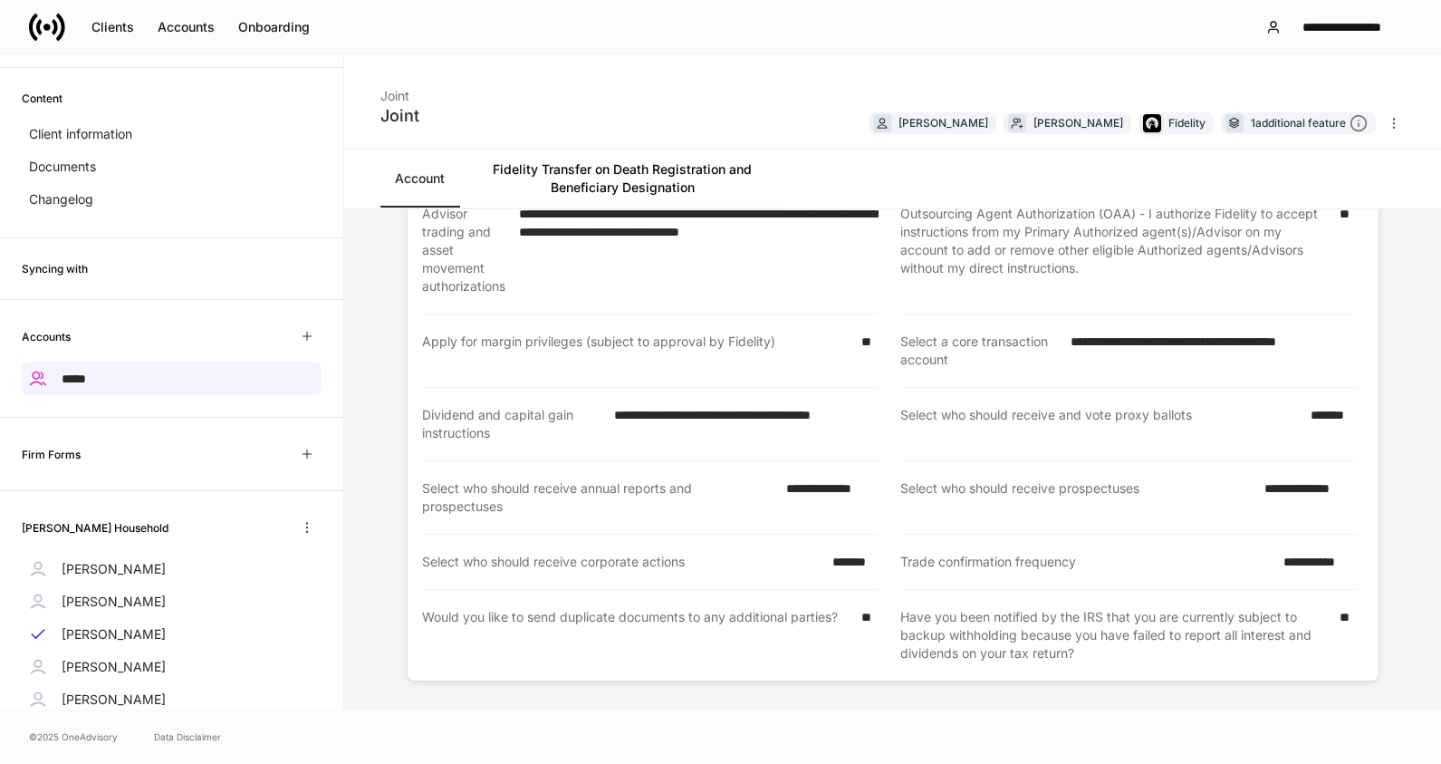
scroll to position [160, 0]
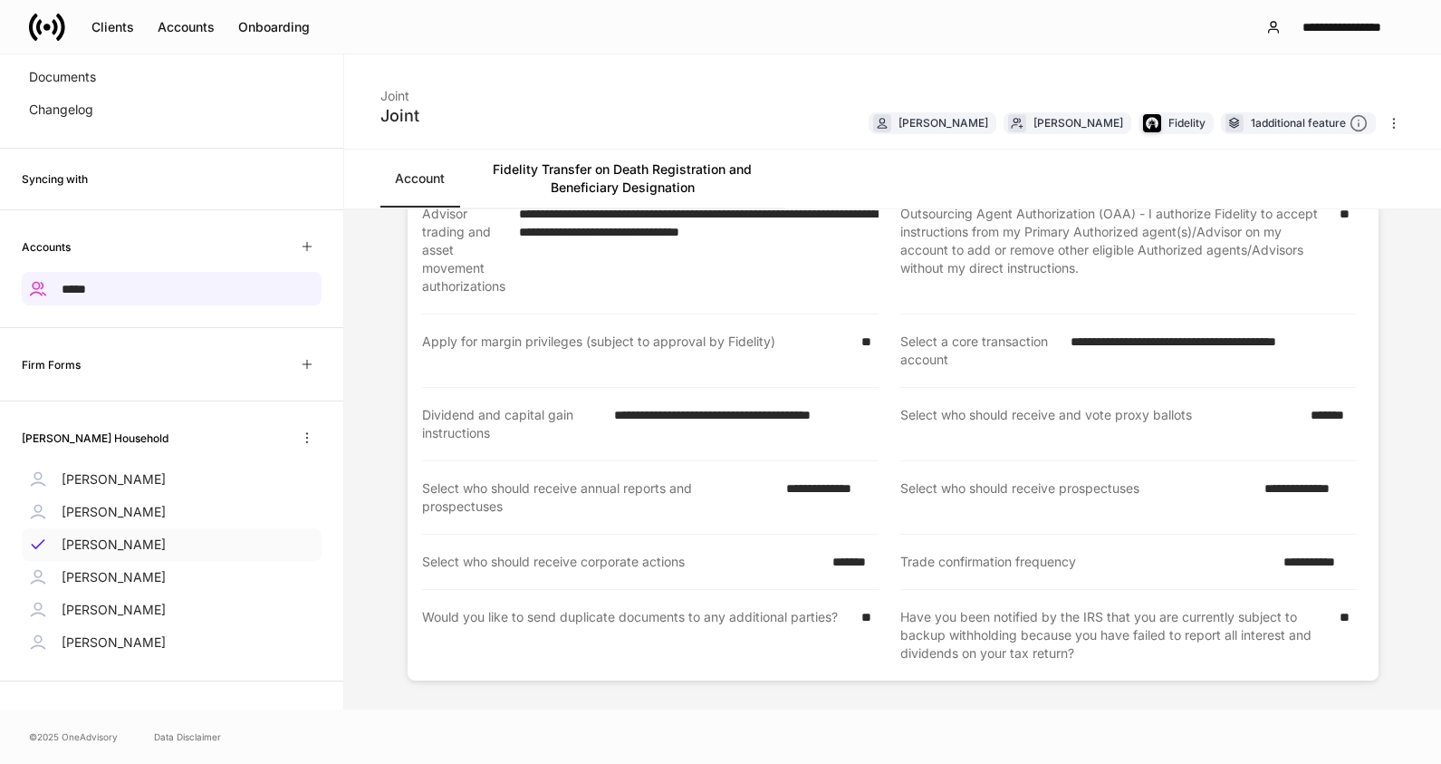
drag, startPoint x: 83, startPoint y: 538, endPoint x: 160, endPoint y: 531, distance: 77.4
click at [83, 538] on p "[PERSON_NAME]" at bounding box center [114, 544] width 104 height 18
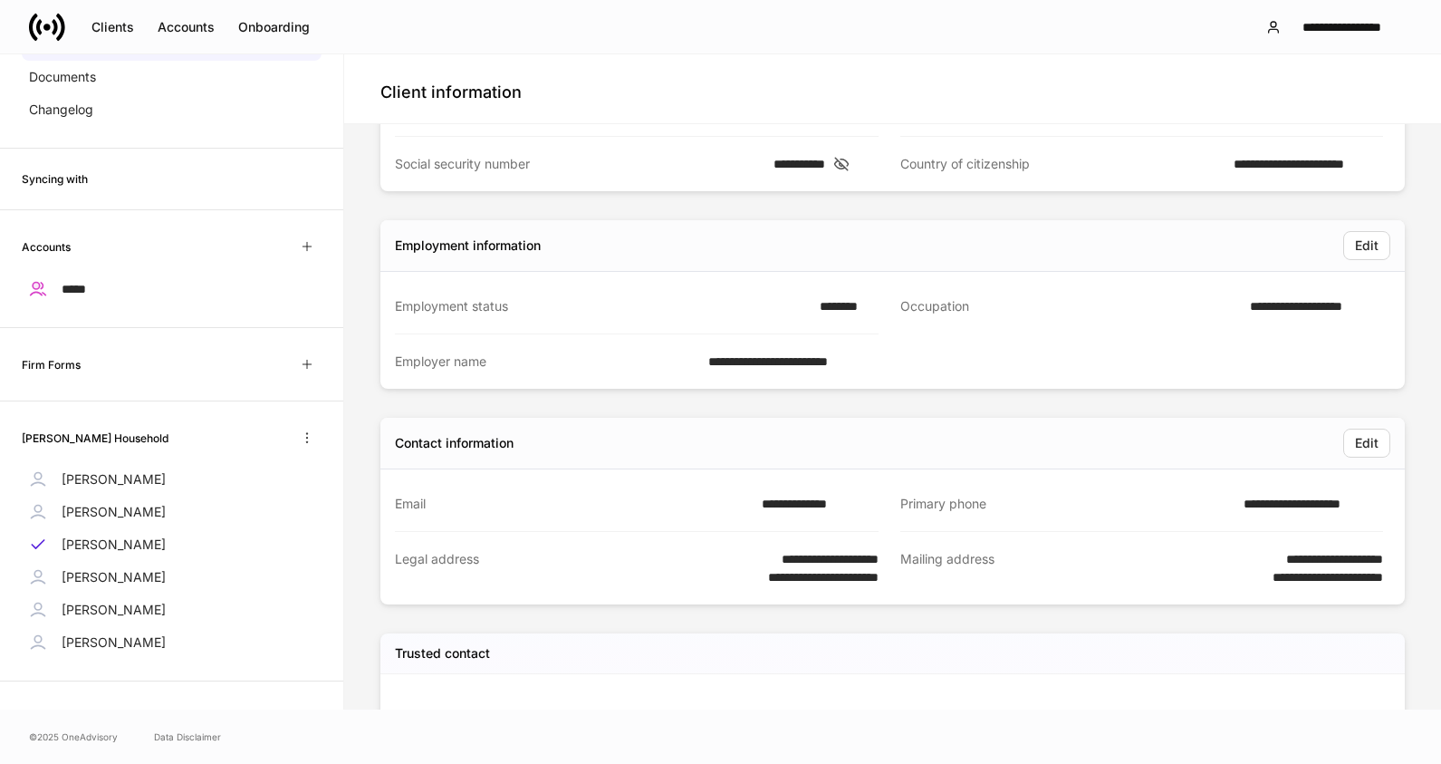
scroll to position [181, 0]
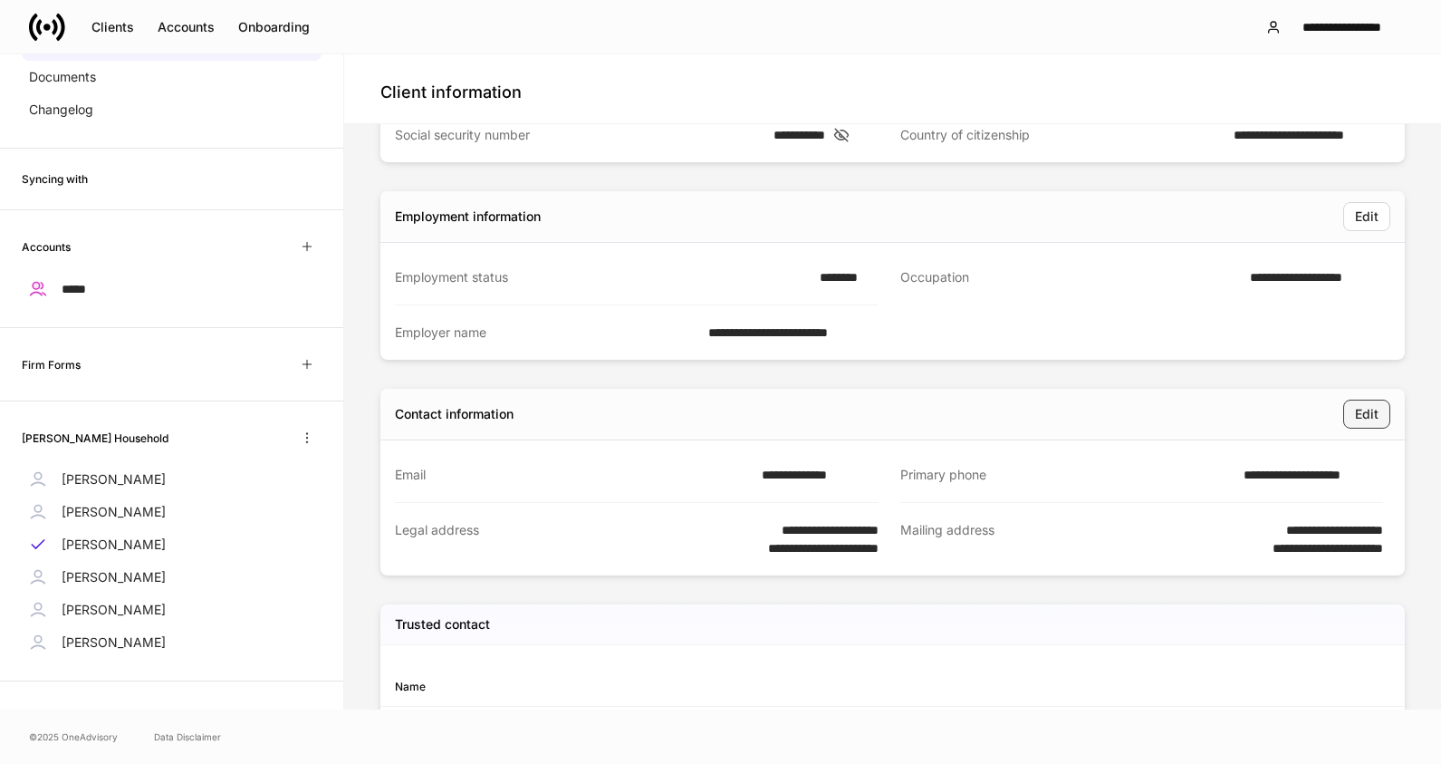
click at [1360, 418] on div "Edit" at bounding box center [1367, 414] width 24 height 18
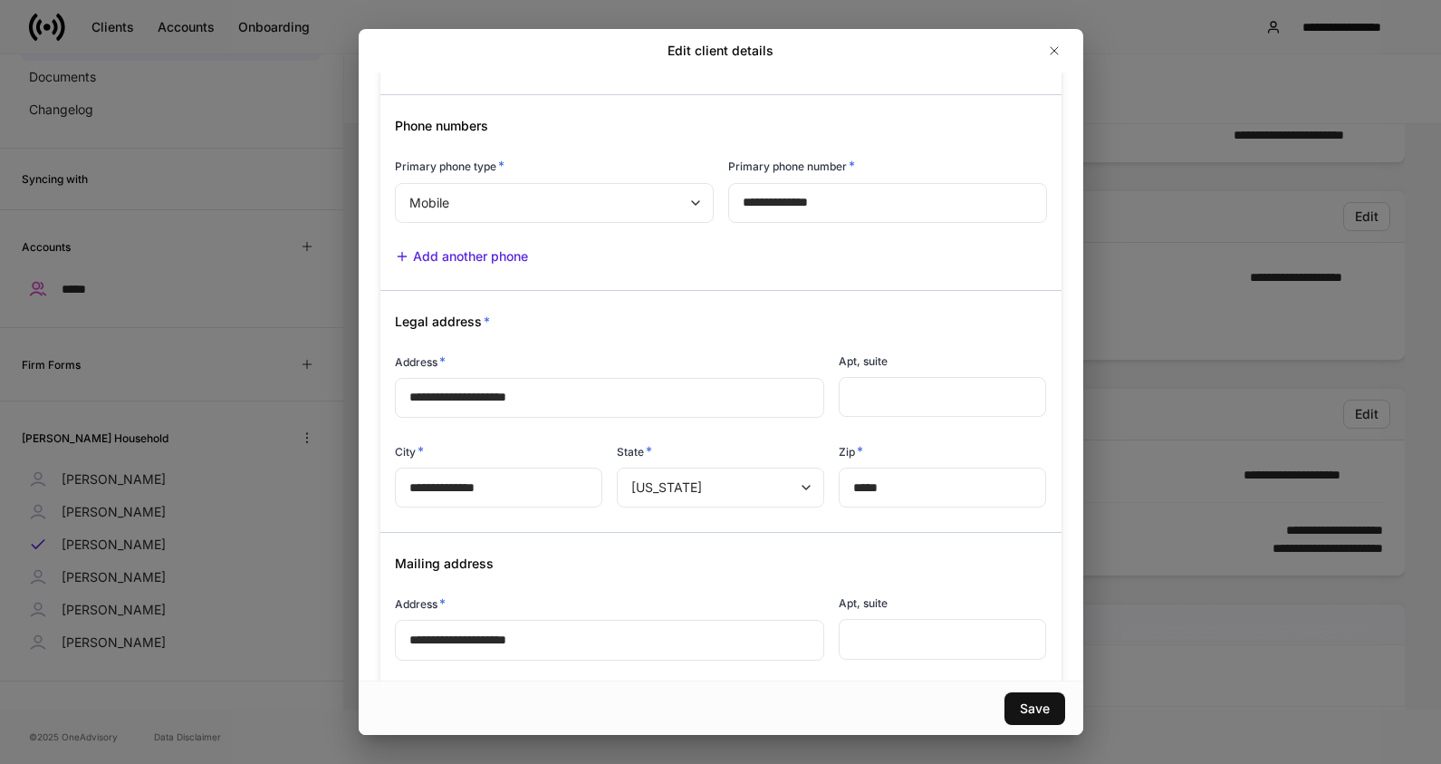
scroll to position [344, 0]
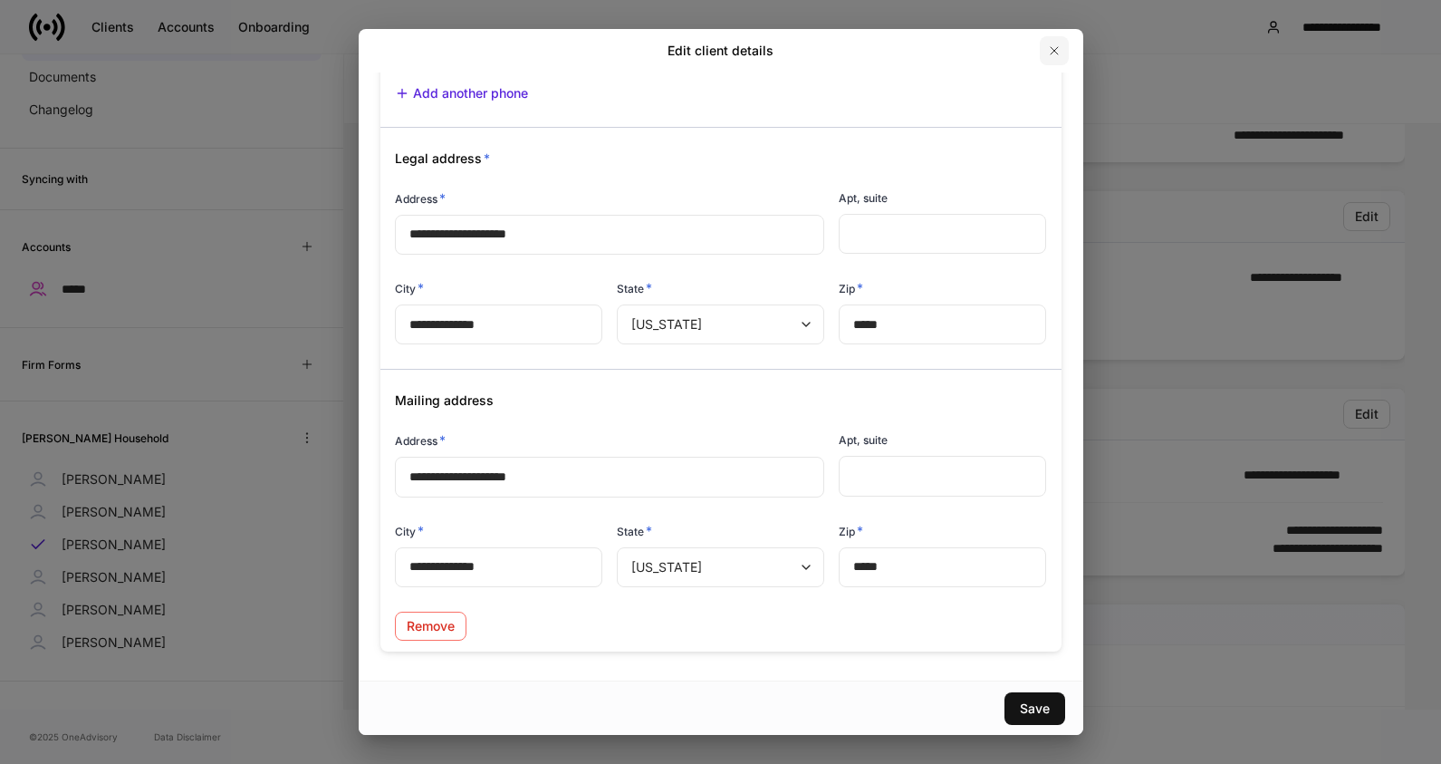
click at [1057, 53] on icon "button" at bounding box center [1054, 50] width 14 height 14
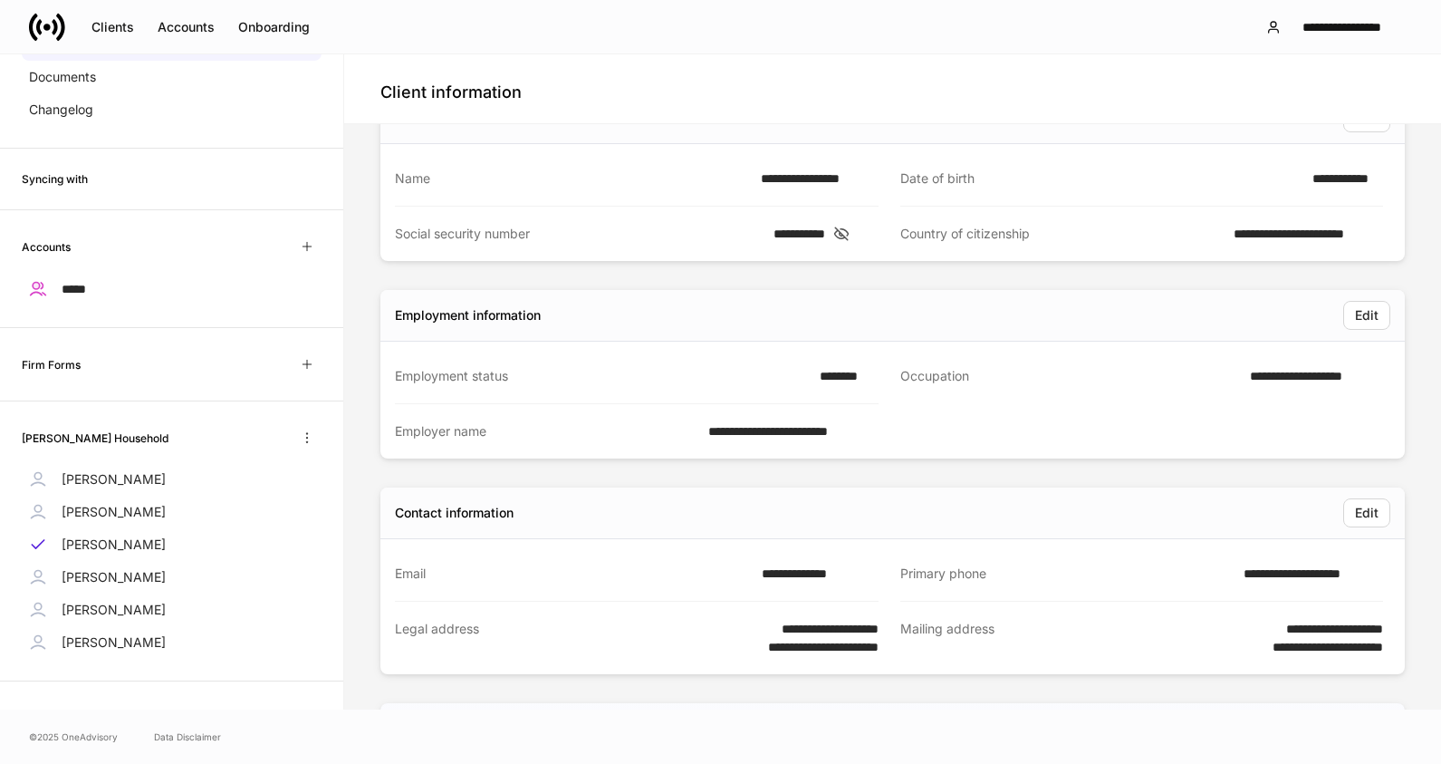
scroll to position [0, 0]
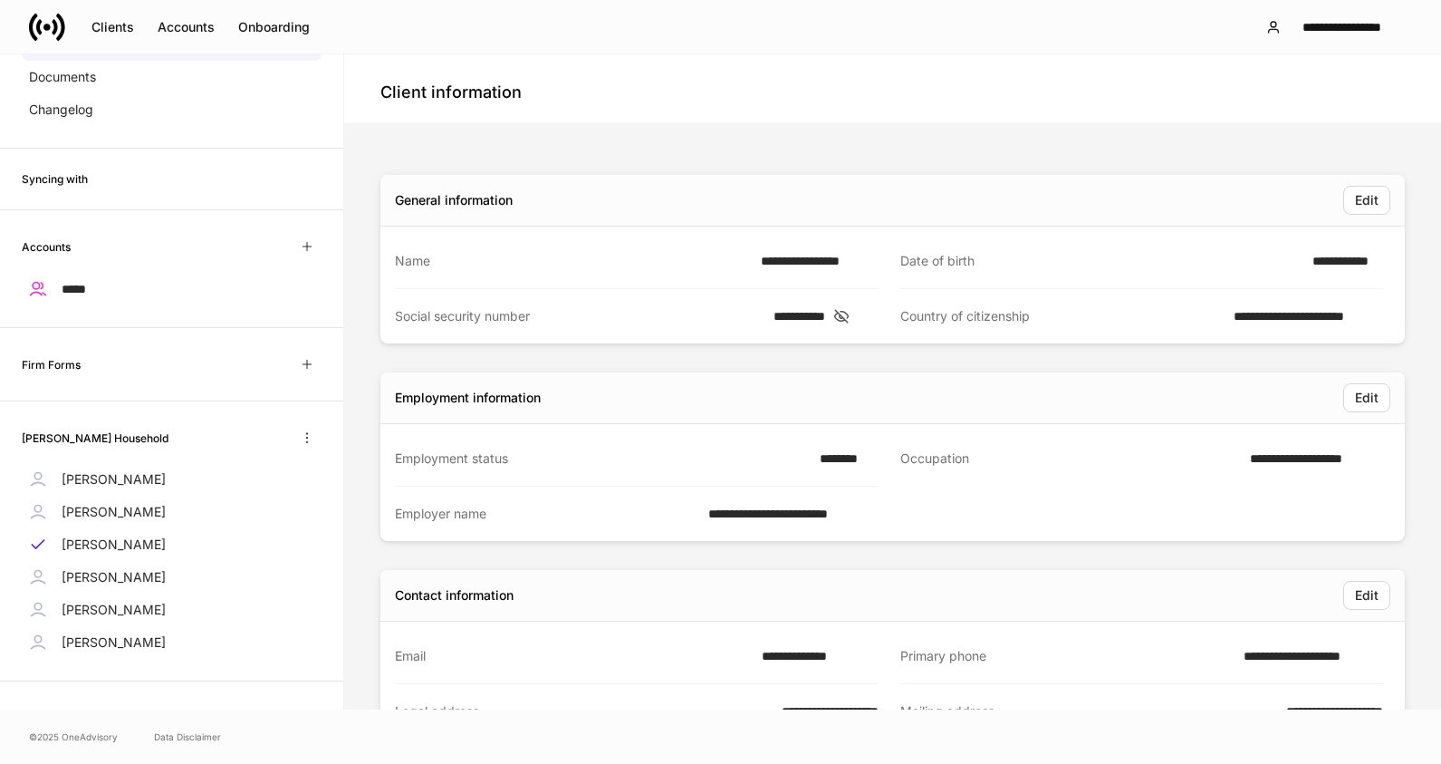
drag, startPoint x: 367, startPoint y: 371, endPoint x: 304, endPoint y: 348, distance: 66.8
click at [367, 371] on div "**********" at bounding box center [893, 689] width 1083 height 1116
click at [300, 243] on icon "button" at bounding box center [307, 246] width 14 height 14
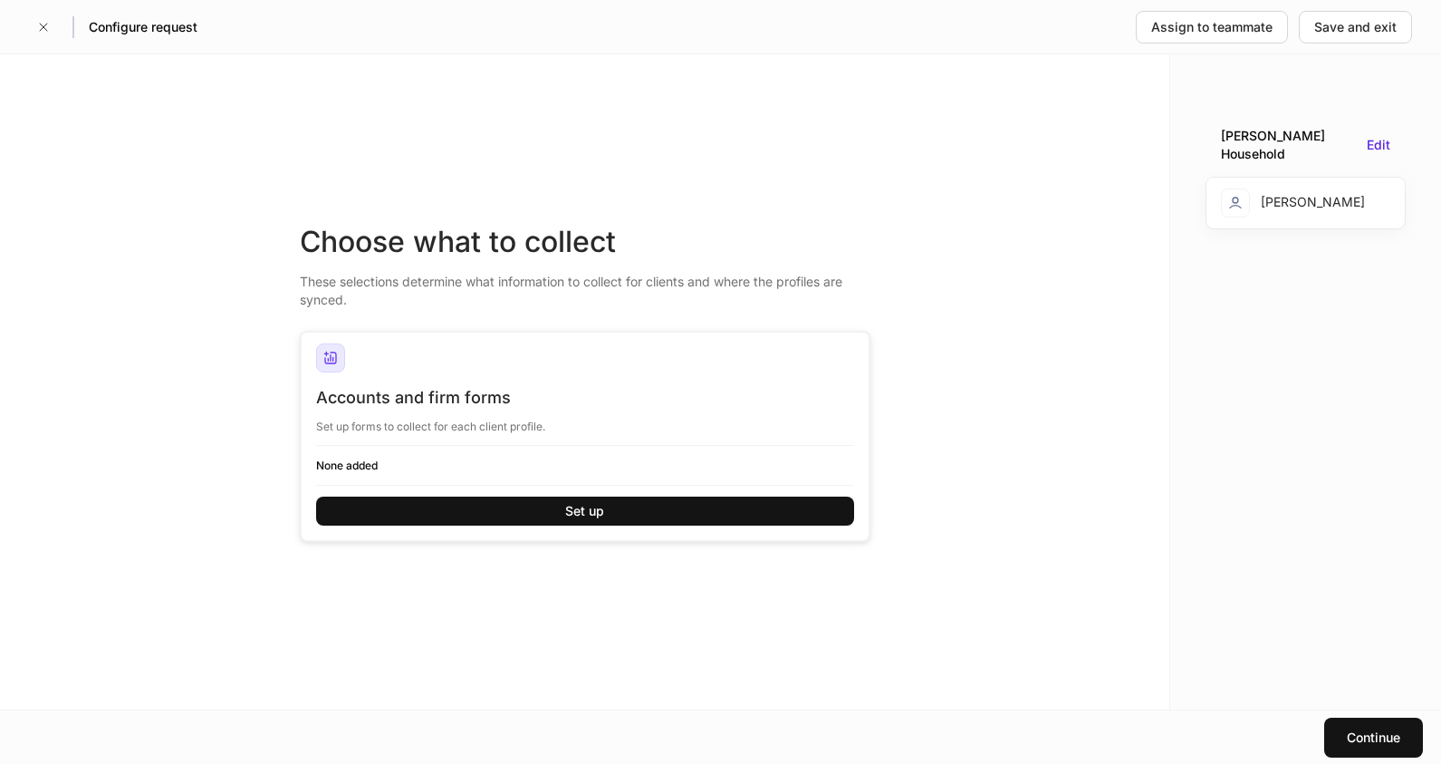
drag, startPoint x: 1185, startPoint y: 407, endPoint x: 1196, endPoint y: 410, distance: 11.2
click at [1193, 409] on div "[PERSON_NAME] Household Edit [PERSON_NAME]" at bounding box center [1306, 381] width 271 height 655
click at [48, 30] on icon "button" at bounding box center [43, 27] width 14 height 14
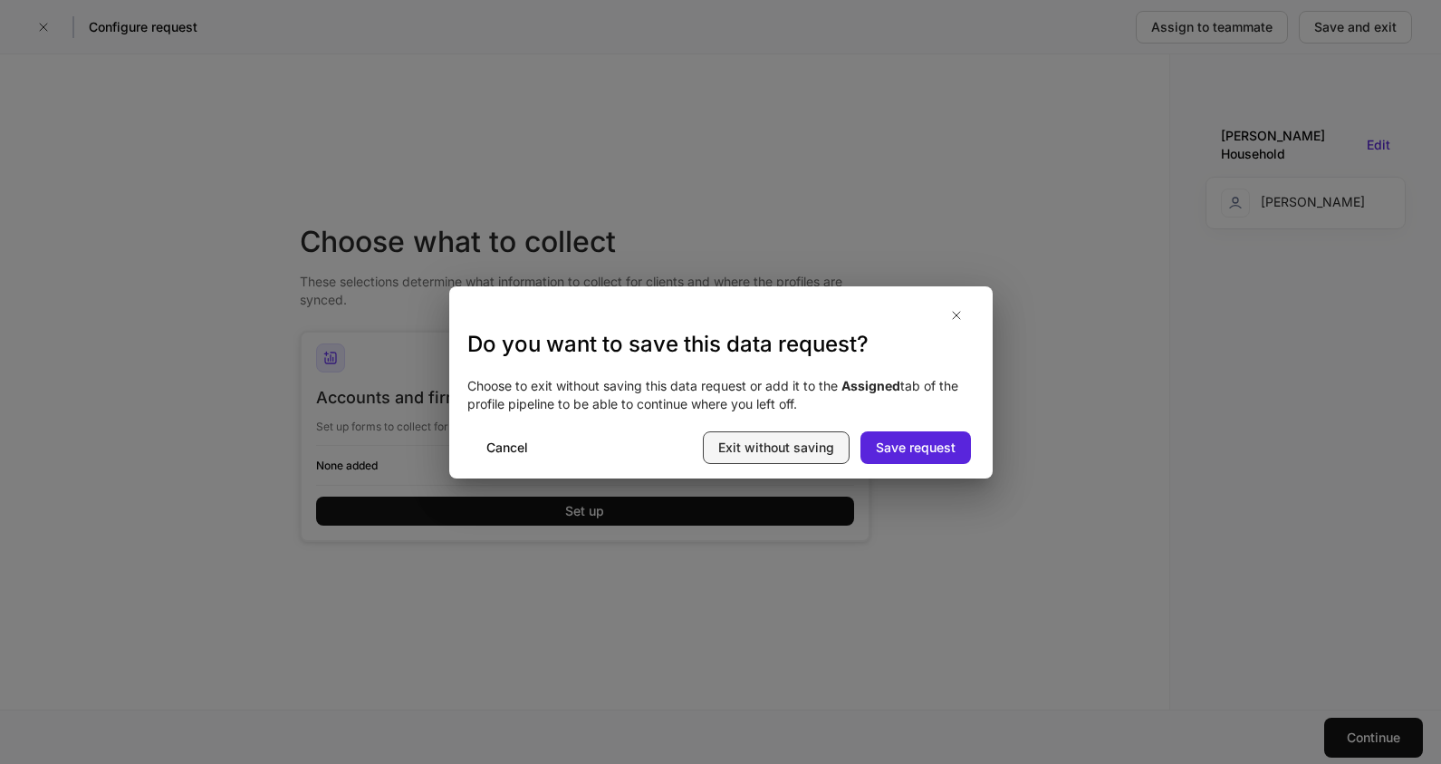
click at [760, 449] on div "Exit without saving" at bounding box center [776, 448] width 116 height 18
